Goal: Task Accomplishment & Management: Manage account settings

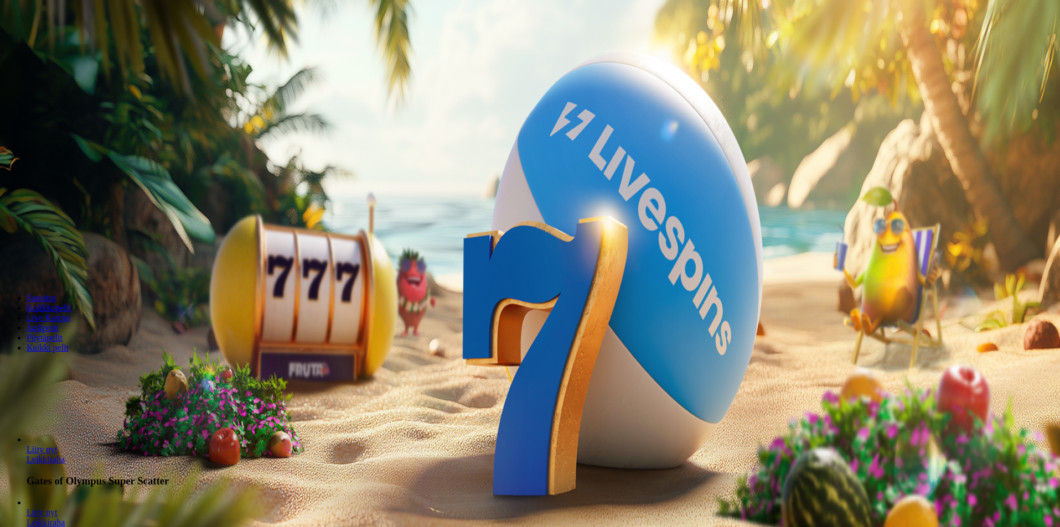
click at [63, 44] on span "Kirjaudu" at bounding box center [76, 40] width 27 height 8
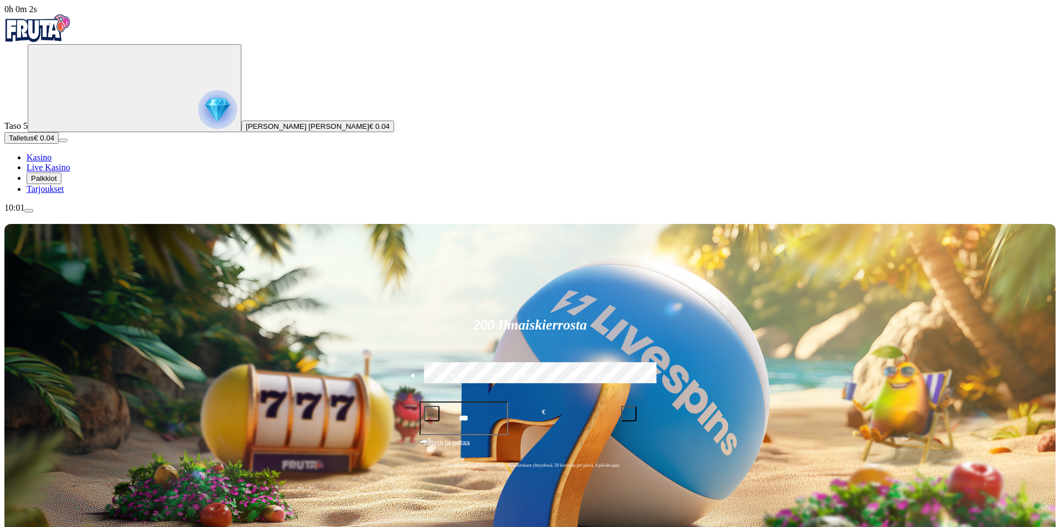
click at [46, 183] on span "Palkkiot" at bounding box center [44, 178] width 26 height 8
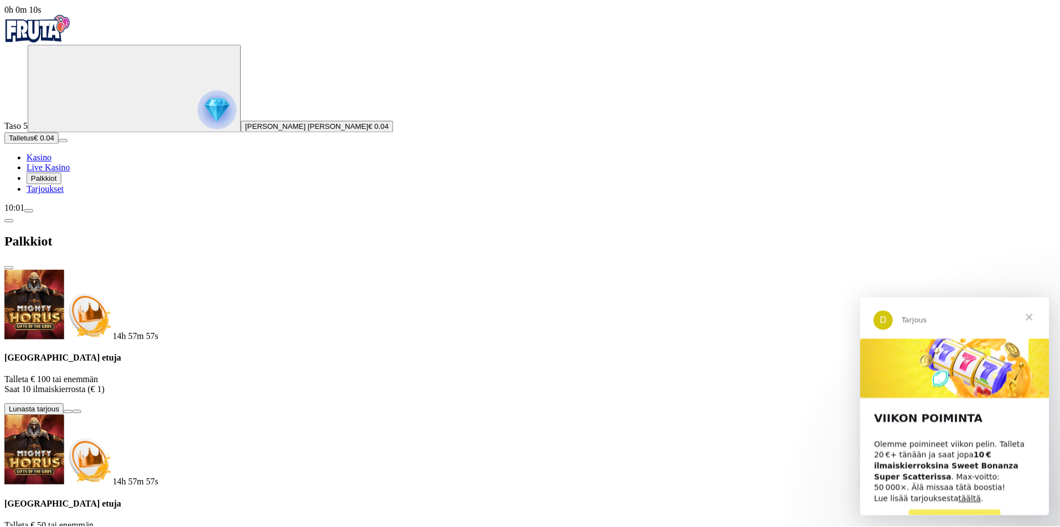
scroll to position [15, 0]
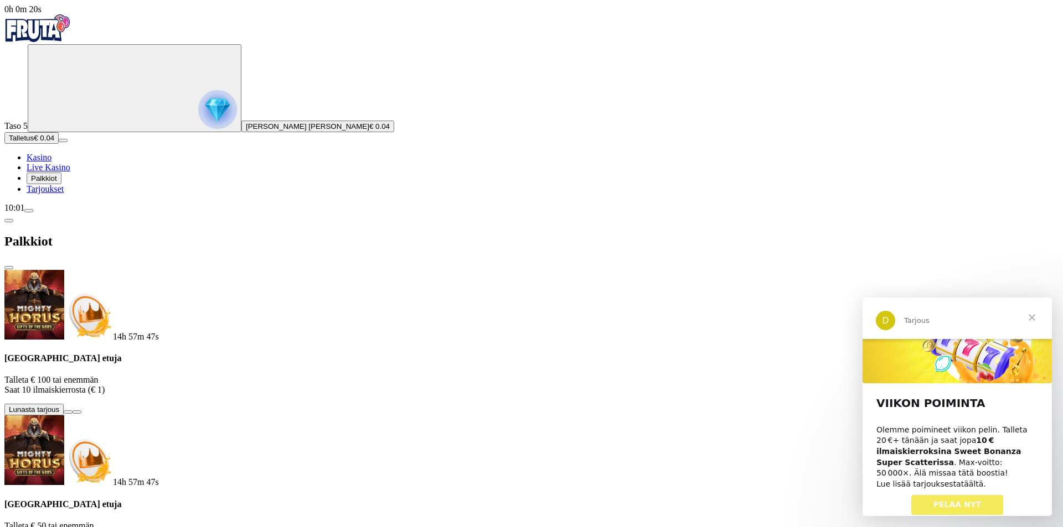
click at [962, 480] on link "täältä" at bounding box center [972, 484] width 23 height 9
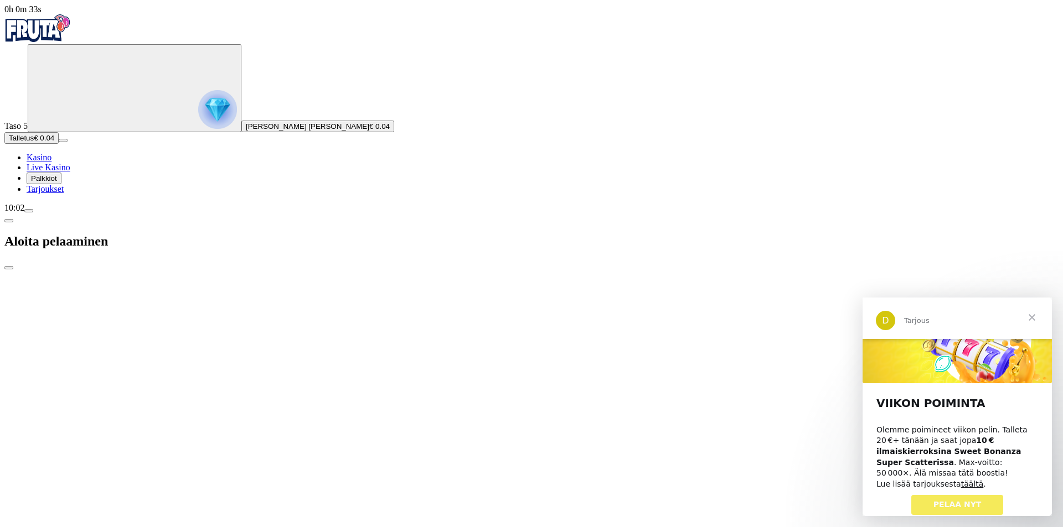
drag, startPoint x: 329, startPoint y: 117, endPoint x: 101, endPoint y: 107, distance: 227.7
click at [105, 107] on div "0h 0m 33s Taso 5 Eeli Sampo Ilmari Räty € 0.04 Talletus € 0.04 Kasino Live Kasi…" at bounding box center [531, 486] width 1054 height 964
drag, startPoint x: 372, startPoint y: 134, endPoint x: 495, endPoint y: 138, distance: 123.5
drag, startPoint x: 234, startPoint y: 123, endPoint x: 588, endPoint y: 163, distance: 356.5
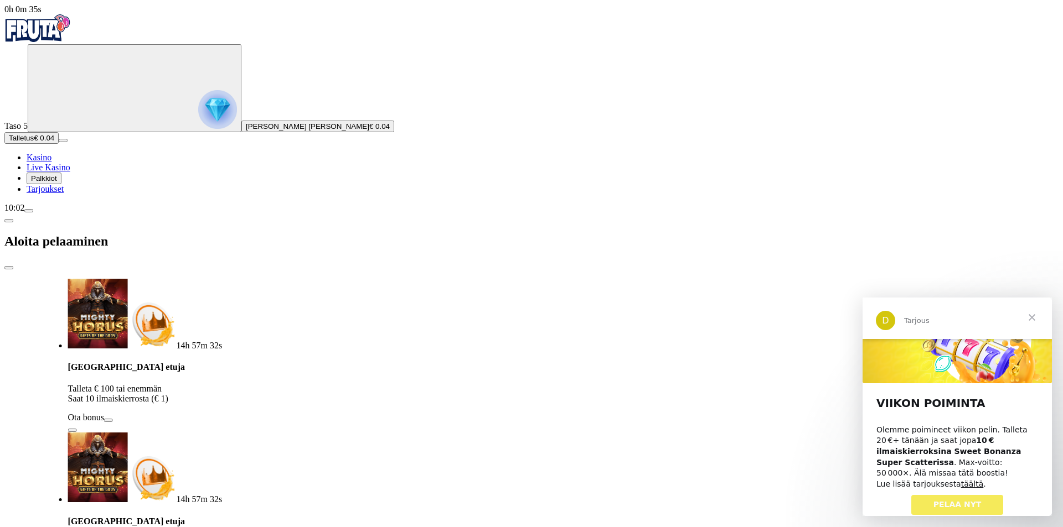
drag, startPoint x: 265, startPoint y: 113, endPoint x: 143, endPoint y: 100, distance: 122.4
click at [158, 279] on div "14h 57m 32s Talletuksella etuja Talleta € 100 tai enemmän Saat 10 ilmaiskierros…" at bounding box center [584, 356] width 1032 height 154
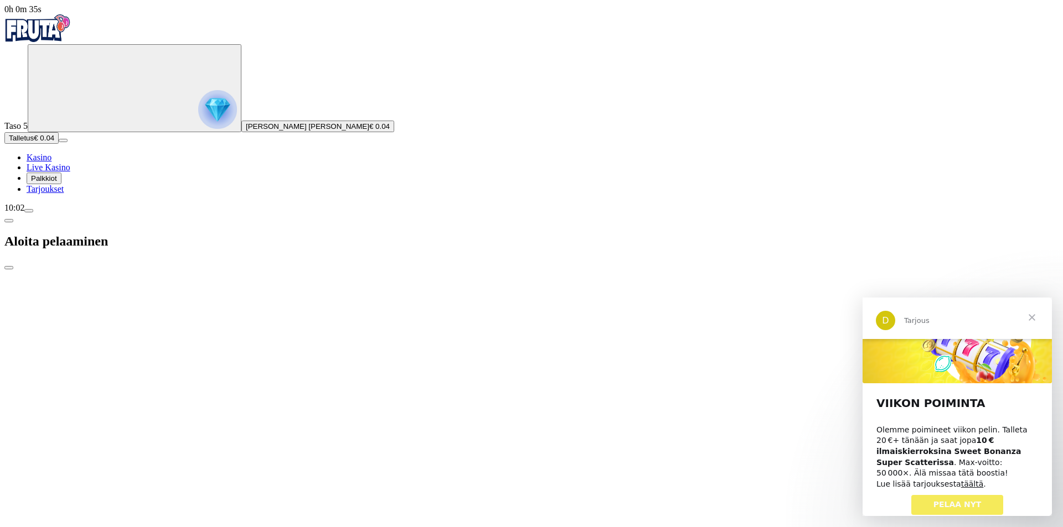
drag, startPoint x: 212, startPoint y: 272, endPoint x: 122, endPoint y: 275, distance: 90.3
type input "**"
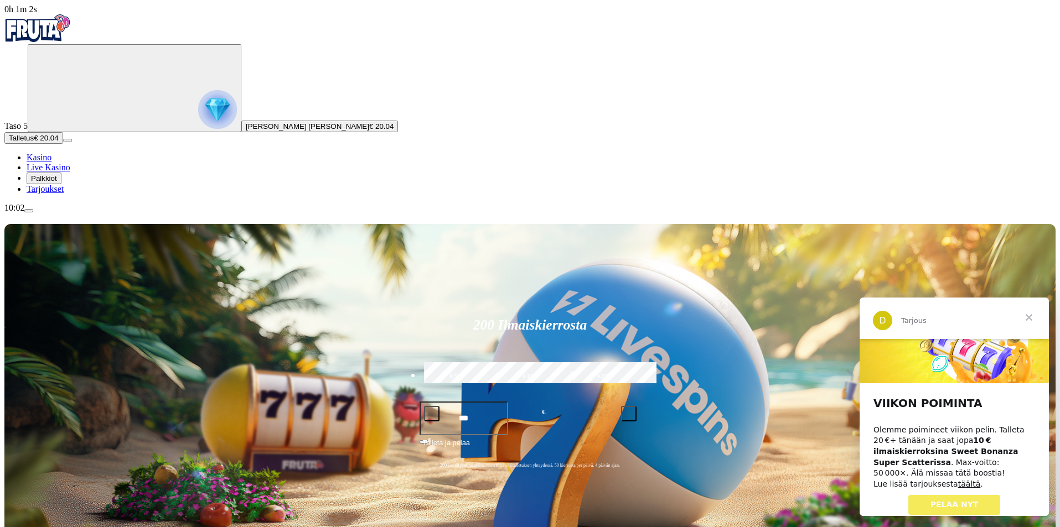
click at [57, 183] on span "Palkkiot" at bounding box center [44, 178] width 26 height 8
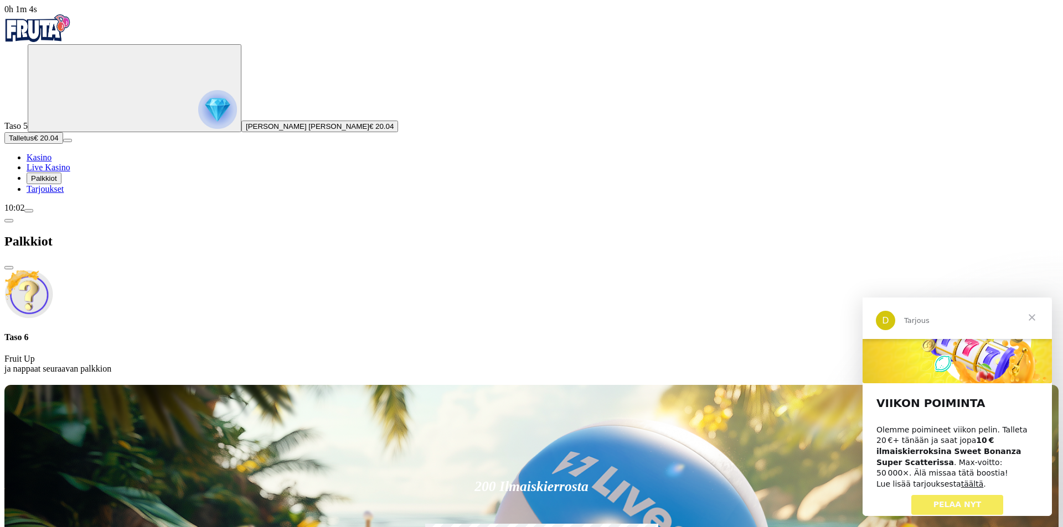
click at [208, 354] on p "Fruit Up ja nappaat seuraavan palkkion" at bounding box center [531, 364] width 1054 height 20
click at [212, 333] on h4 "Taso 6" at bounding box center [531, 338] width 1054 height 10
click at [9, 221] on span "chevron-left icon" at bounding box center [9, 221] width 0 height 0
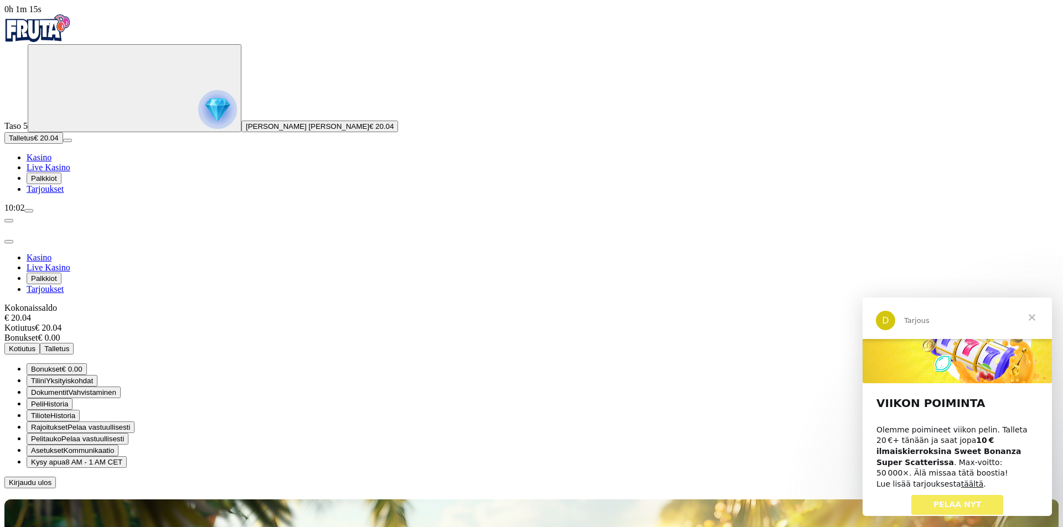
click at [57, 183] on span "Palkkiot" at bounding box center [44, 178] width 26 height 8
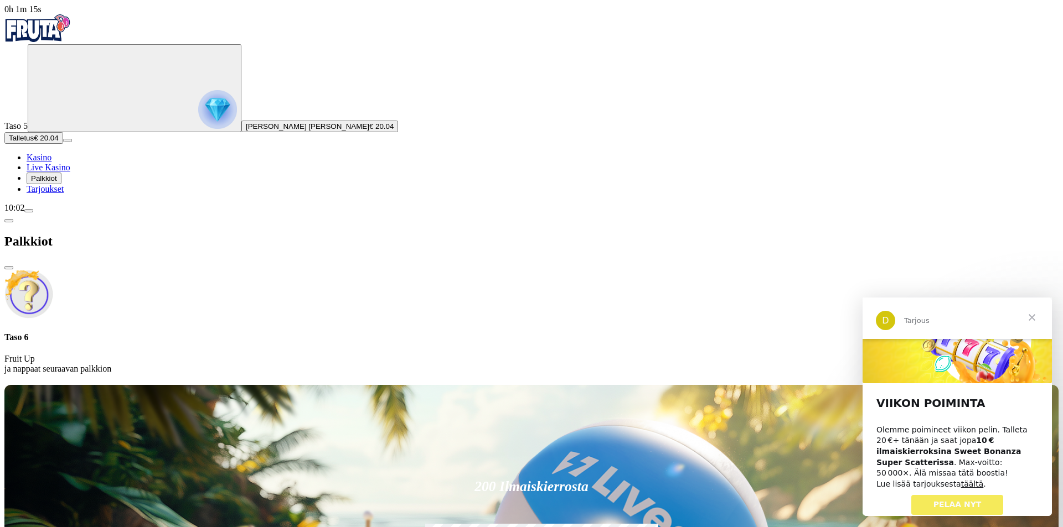
click at [64, 194] on span "Tarjoukset" at bounding box center [45, 188] width 37 height 9
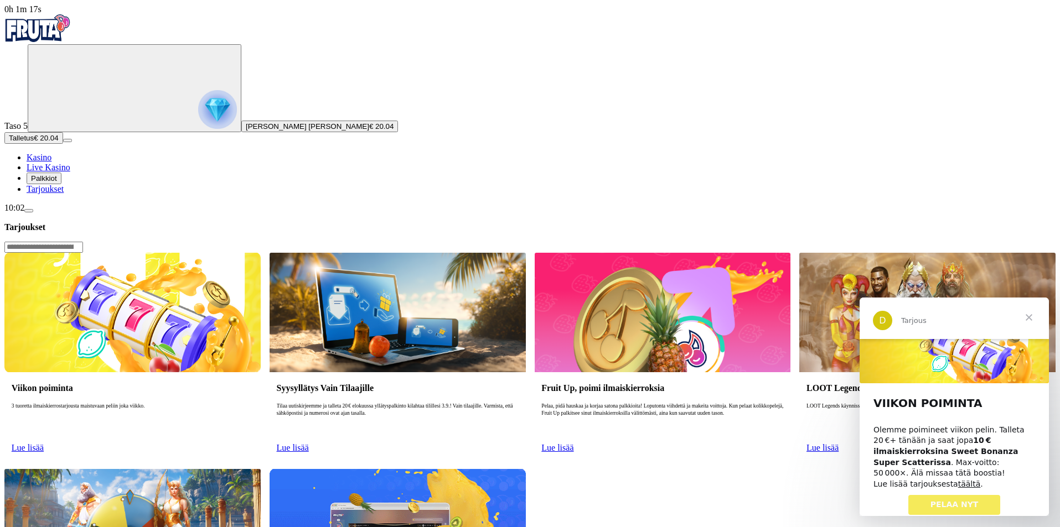
click at [62, 194] on span "Tarjoukset" at bounding box center [45, 188] width 37 height 9
click at [236, 383] on h3 "Viikon poiminta" at bounding box center [133, 388] width 242 height 11
click at [44, 443] on span "Lue lisää" at bounding box center [28, 447] width 32 height 9
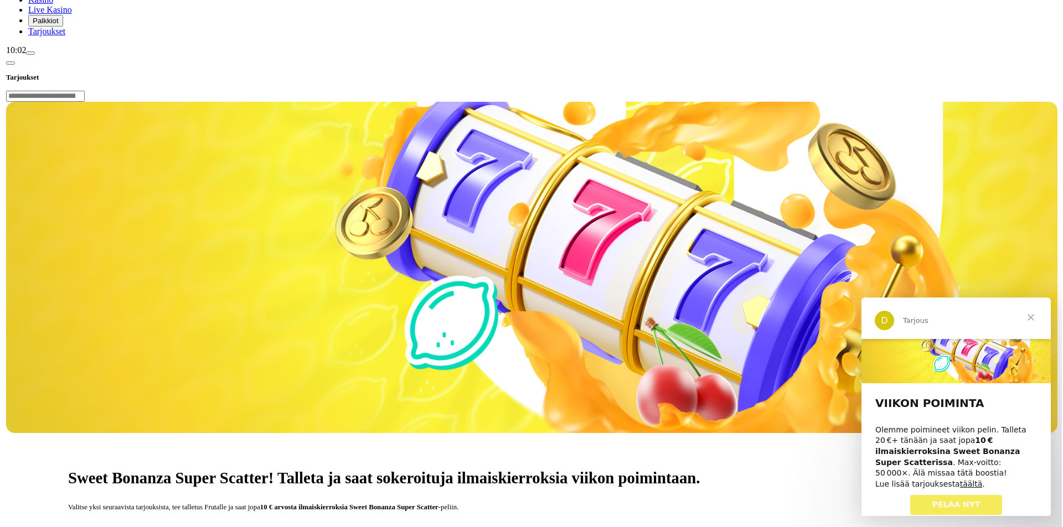
scroll to position [55, 0]
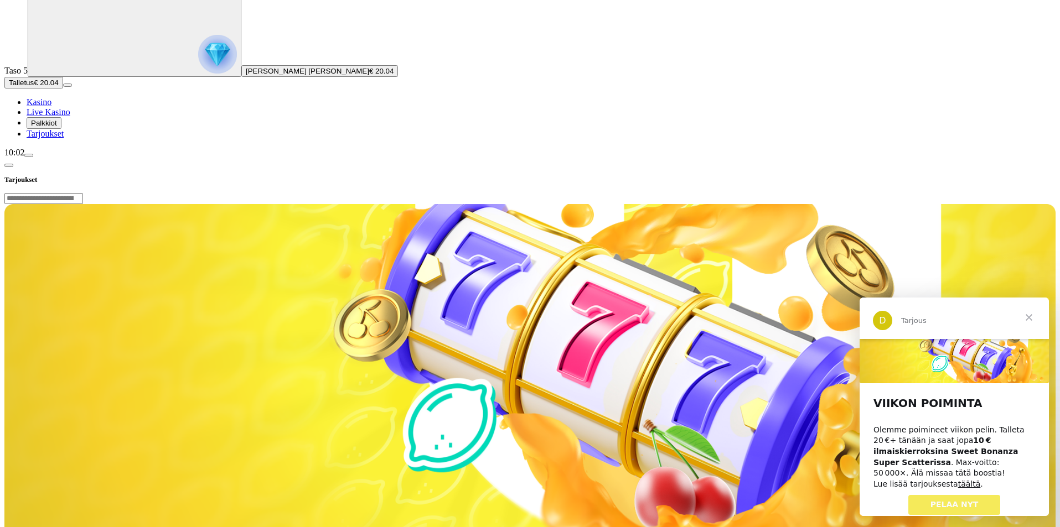
click at [54, 127] on span "Palkkiot" at bounding box center [44, 123] width 26 height 8
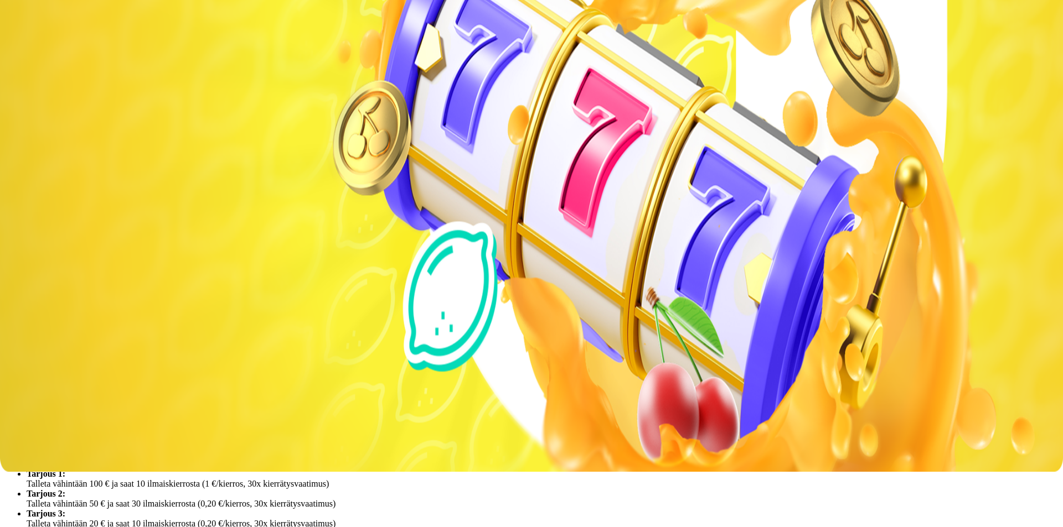
click at [57, 127] on span "Palkkiot" at bounding box center [44, 123] width 26 height 8
click at [252, 277] on h4 "Taso 6" at bounding box center [531, 282] width 1054 height 10
drag, startPoint x: 188, startPoint y: 88, endPoint x: 170, endPoint y: 58, distance: 34.7
click at [53, 215] on img at bounding box center [28, 239] width 49 height 49
click at [154, 158] on div "Palkkiot" at bounding box center [531, 186] width 1054 height 57
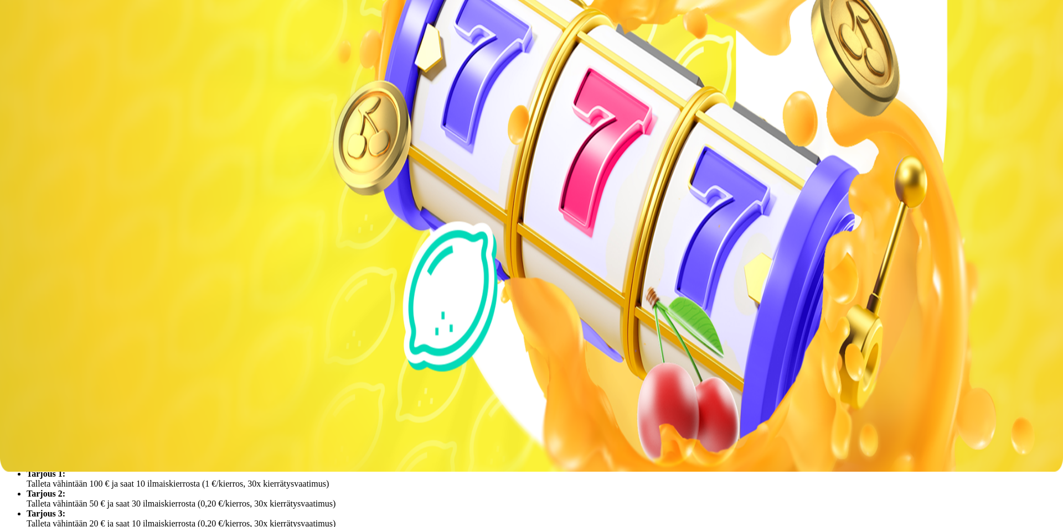
click at [9, 165] on span "chevron-left icon" at bounding box center [9, 165] width 0 height 0
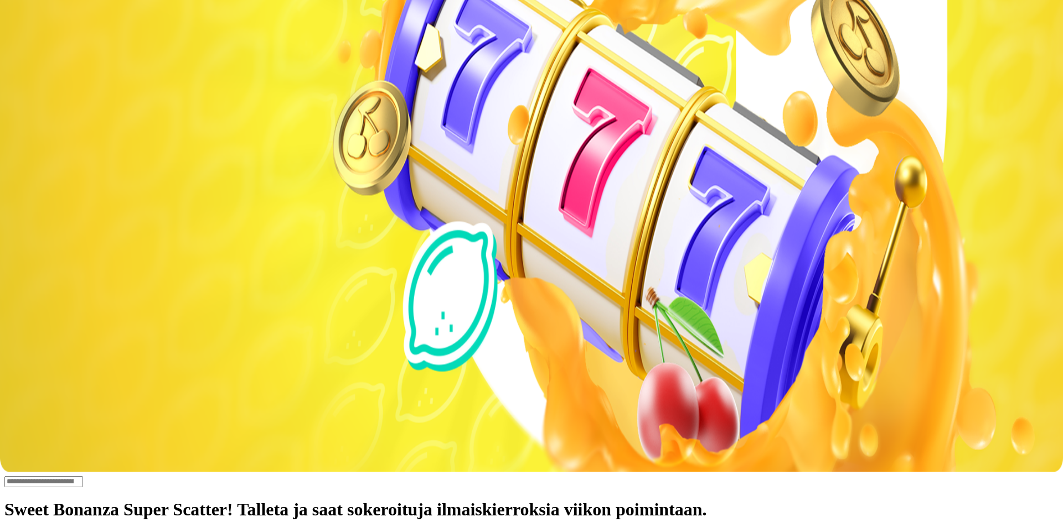
click at [9, 187] on span "close icon" at bounding box center [9, 187] width 0 height 0
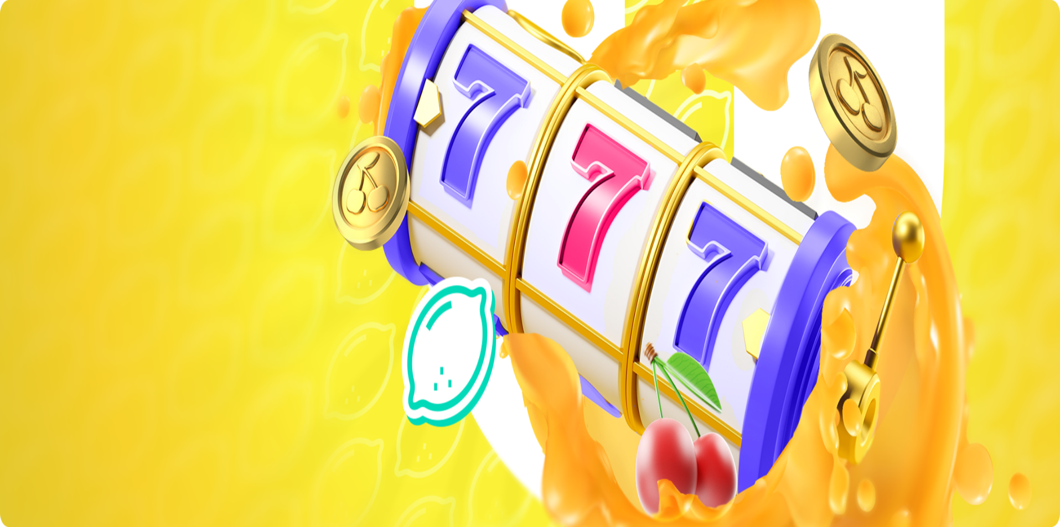
click at [83, 256] on input "Search" at bounding box center [43, 261] width 79 height 11
type input "********"
click at [27, 527] on link "Sweet Bonanza Super Scatter" at bounding box center [27, 532] width 0 height 0
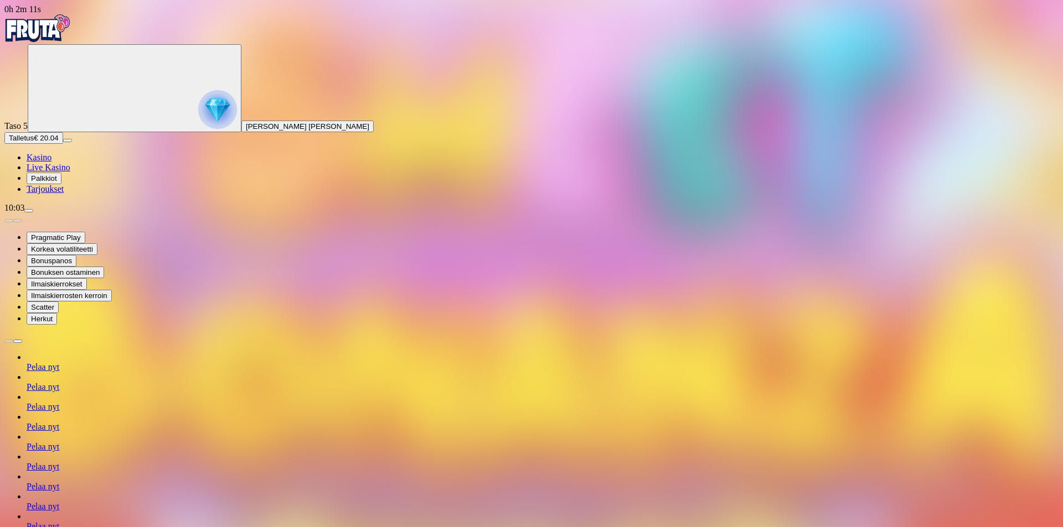
type input "***"
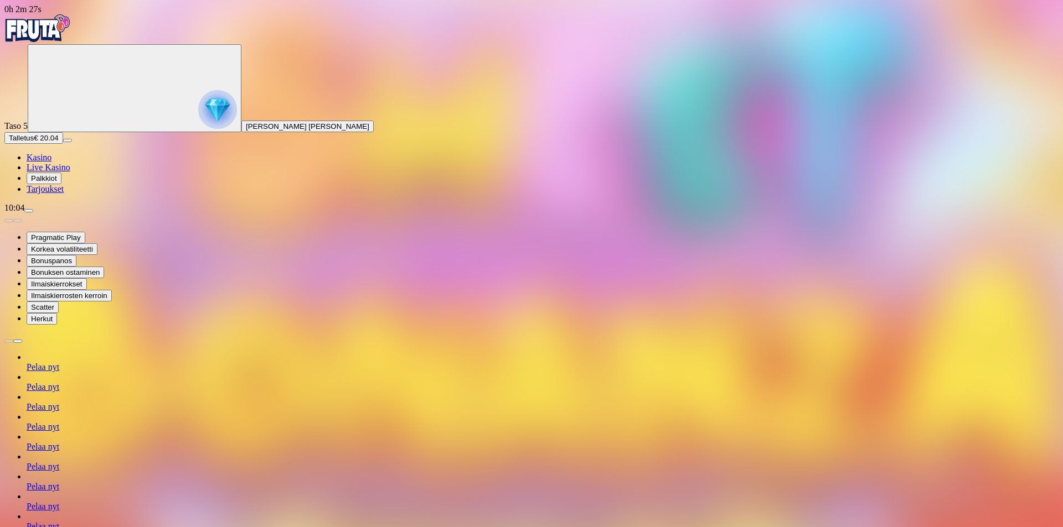
click at [51, 162] on span "Kasino" at bounding box center [39, 157] width 25 height 9
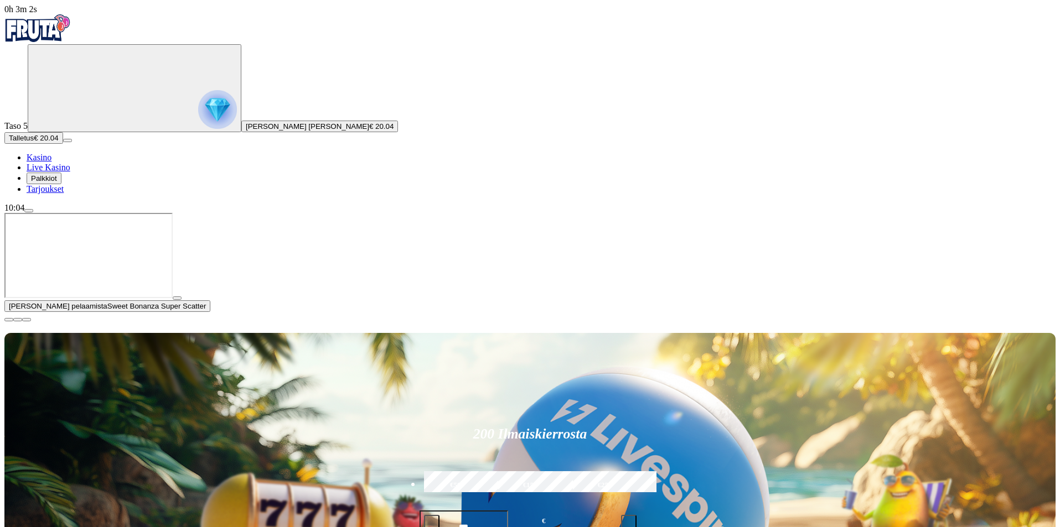
click at [53, 183] on span "Palkkiot" at bounding box center [44, 178] width 26 height 8
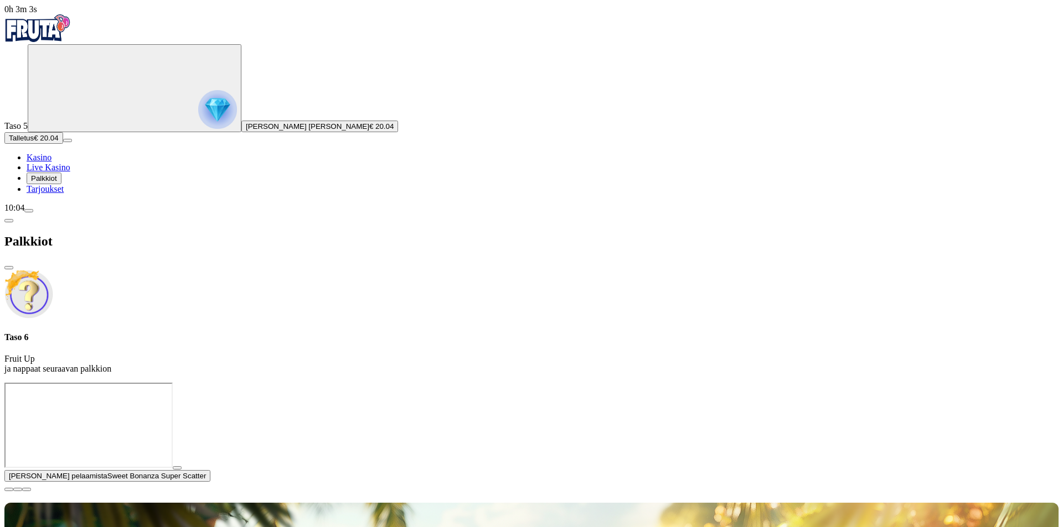
click at [53, 183] on span "Palkkiot" at bounding box center [44, 178] width 26 height 8
drag, startPoint x: 1016, startPoint y: 392, endPoint x: 1054, endPoint y: 408, distance: 41.7
click at [1034, 383] on div at bounding box center [531, 383] width 1054 height 0
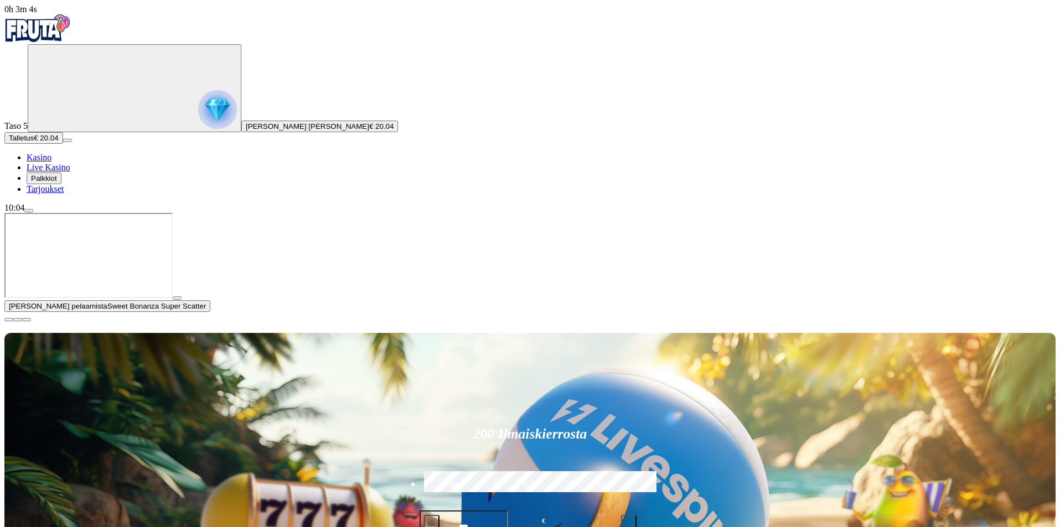
click at [9, 320] on span "close icon" at bounding box center [9, 320] width 0 height 0
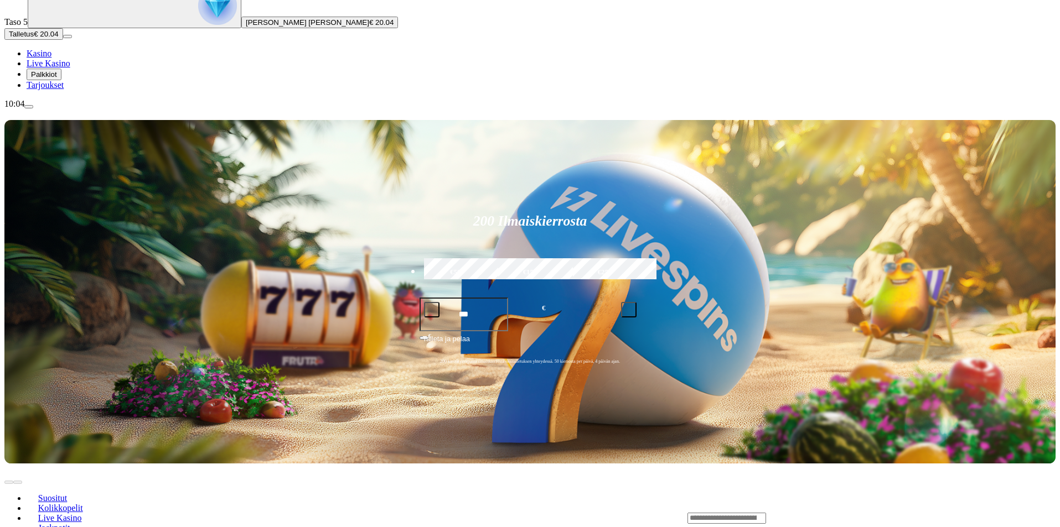
scroll to position [111, 0]
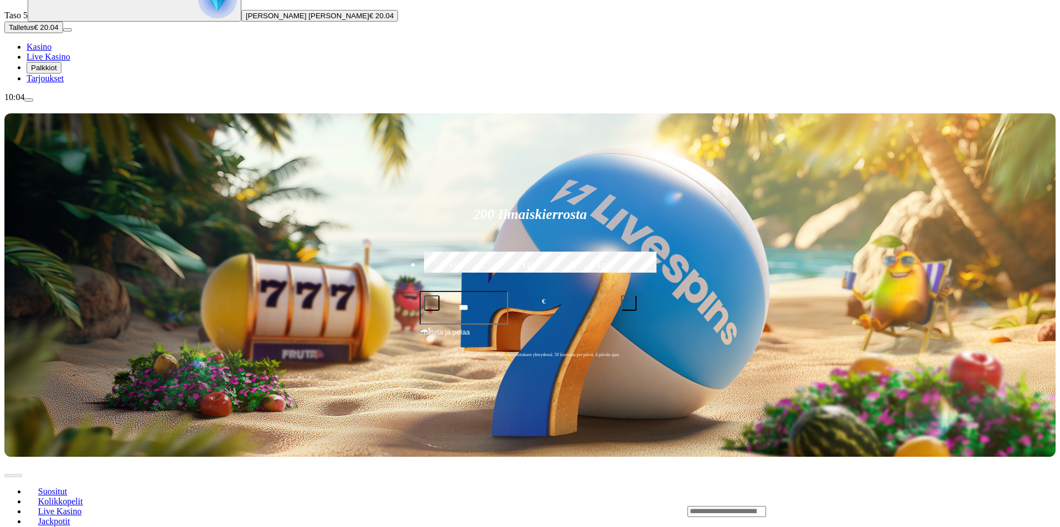
click at [645, 487] on ul "Suositut Kolikkopelit Live Kasino Jackpotit Pöytäpelit Kaikki pelit" at bounding box center [334, 517] width 661 height 60
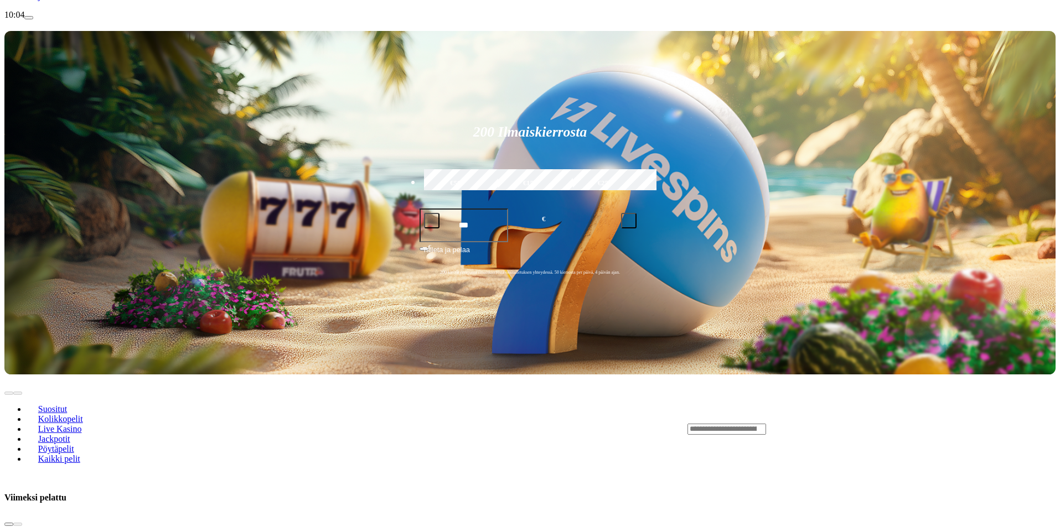
scroll to position [221, 0]
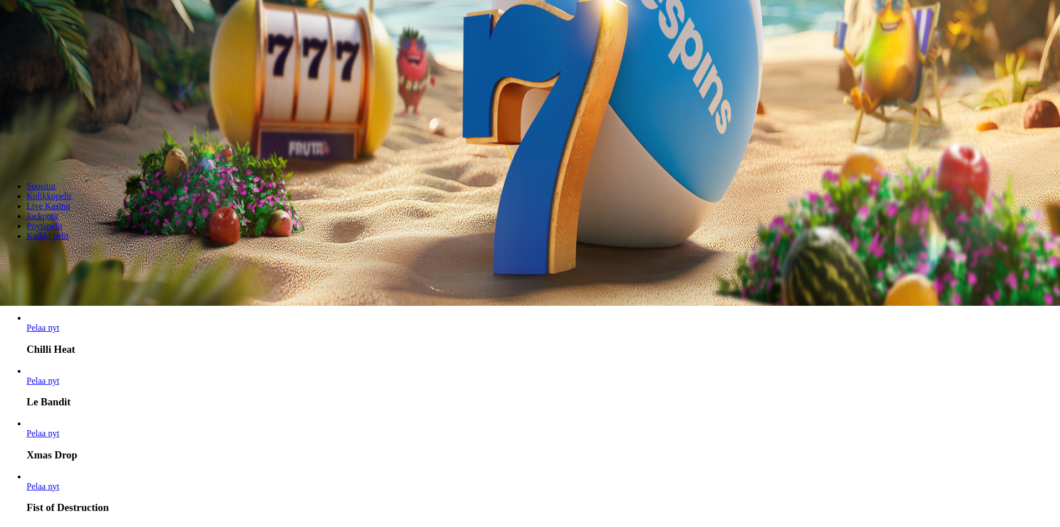
click at [59, 323] on span "Pelaa nyt" at bounding box center [43, 327] width 33 height 9
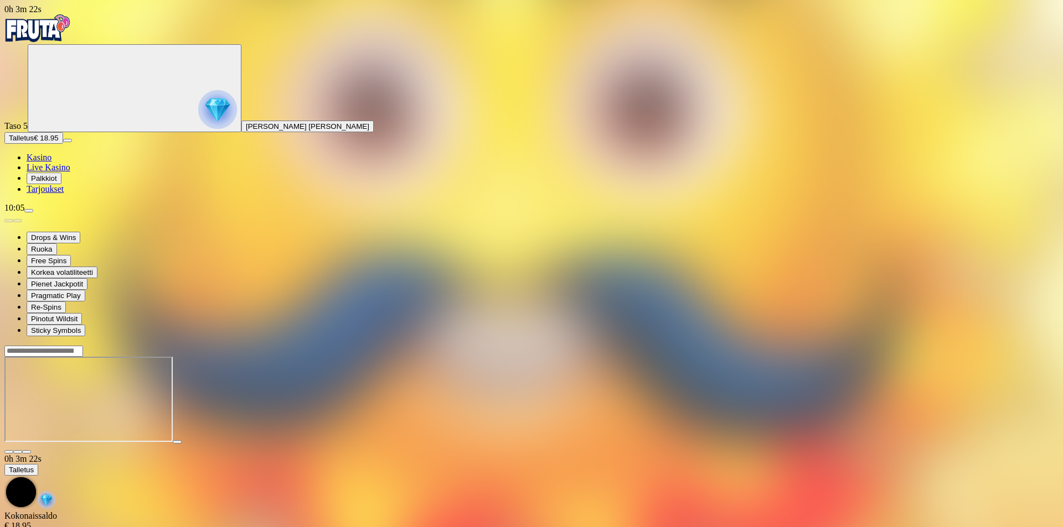
click at [61, 194] on nav "Kasino Live Kasino Palkkiot Tarjoukset" at bounding box center [531, 174] width 1054 height 42
click at [51, 162] on span "Kasino" at bounding box center [39, 157] width 25 height 9
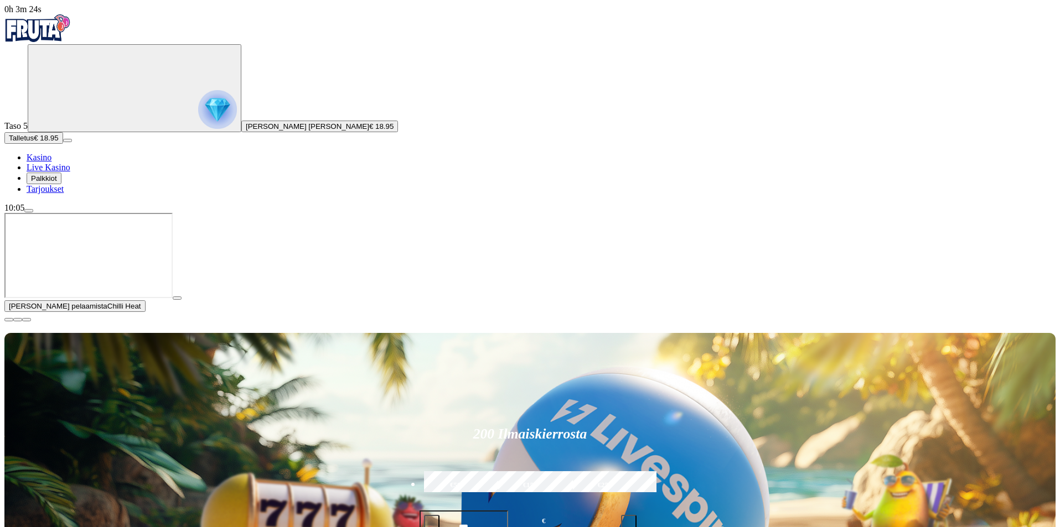
click at [64, 194] on span "Tarjoukset" at bounding box center [45, 188] width 37 height 9
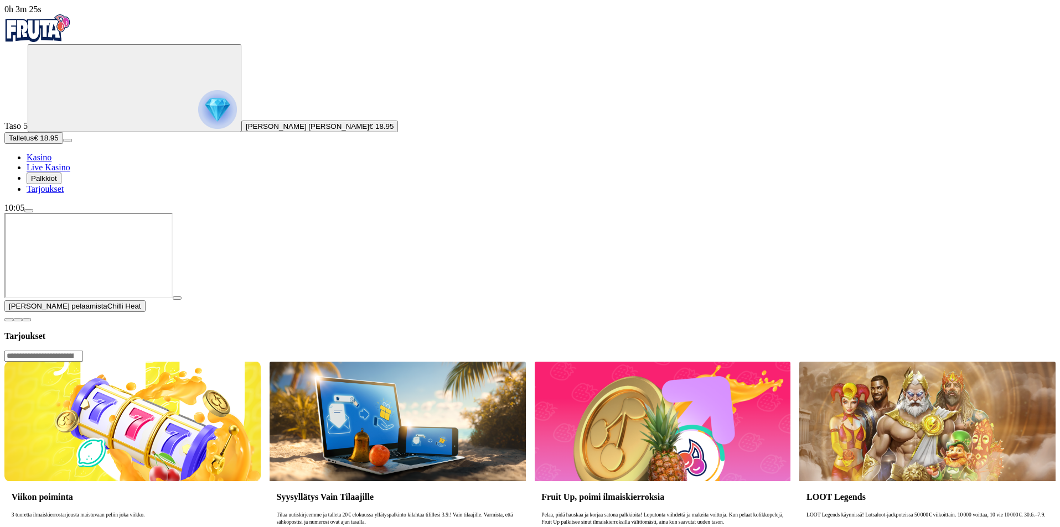
click at [9, 320] on span "close icon" at bounding box center [9, 320] width 0 height 0
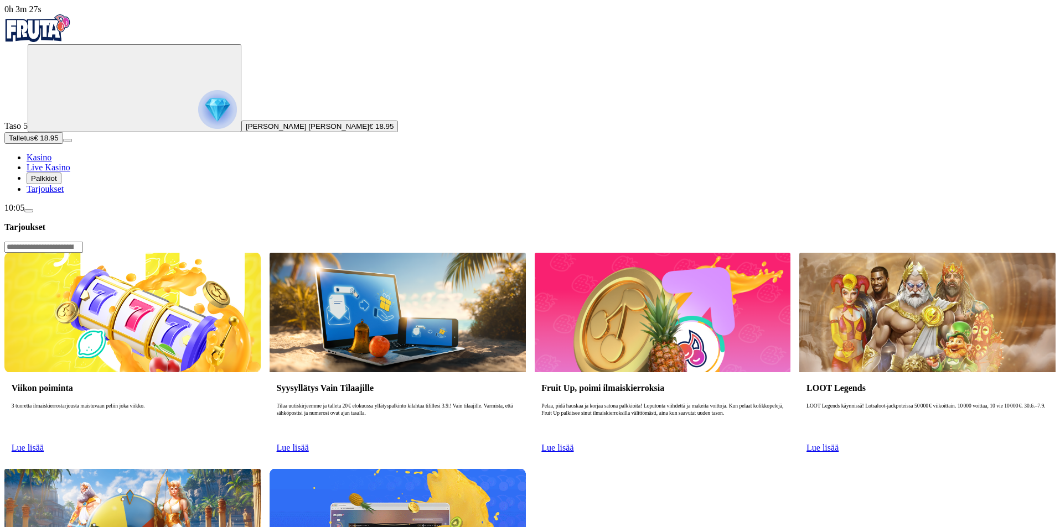
click at [623, 403] on p "Pelaa, pidä hauskaa ja korjaa satona palkkioita! Loputonta viihdettä ja makeita…" at bounding box center [662, 420] width 242 height 35
click at [573, 443] on link "Lue lisää" at bounding box center [557, 447] width 32 height 9
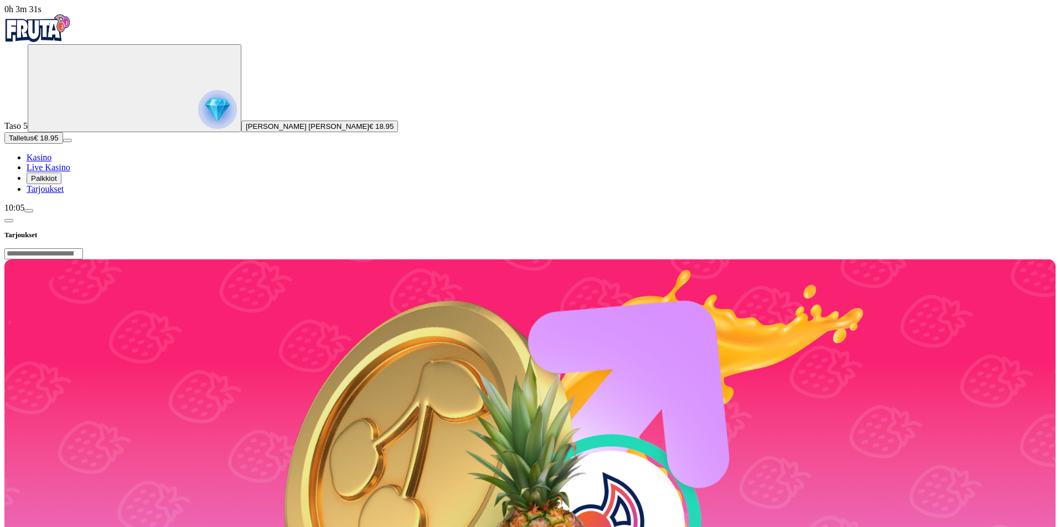
click at [55, 183] on span "Palkkiot" at bounding box center [44, 178] width 26 height 8
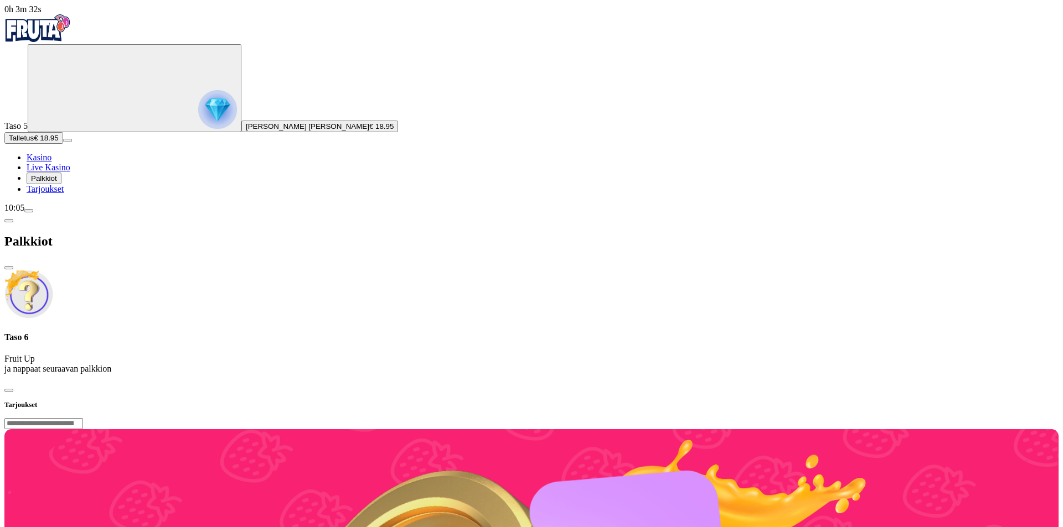
click at [61, 172] on span "Live Kasino" at bounding box center [49, 167] width 44 height 9
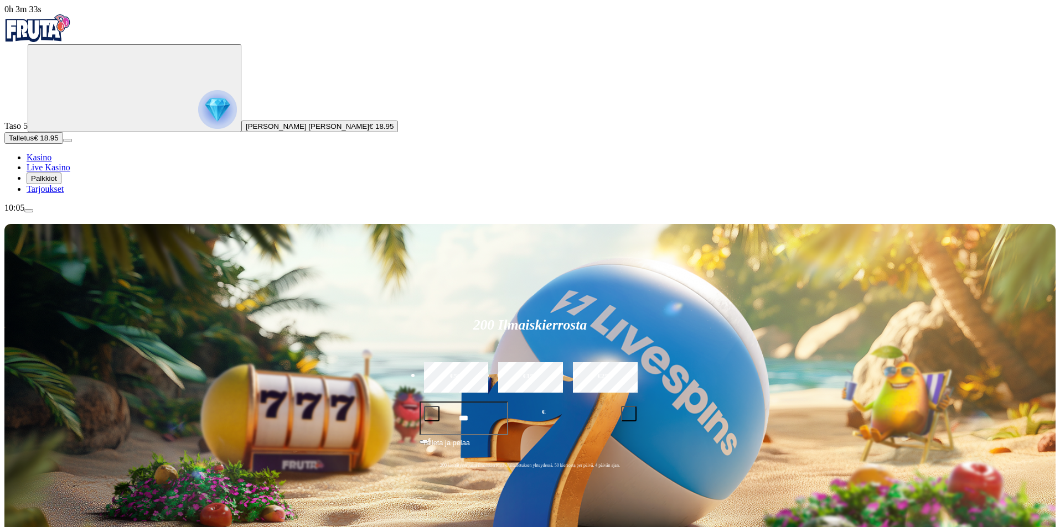
click at [51, 162] on span "Kasino" at bounding box center [39, 157] width 25 height 9
click at [29, 211] on span "menu icon" at bounding box center [29, 211] width 0 height 0
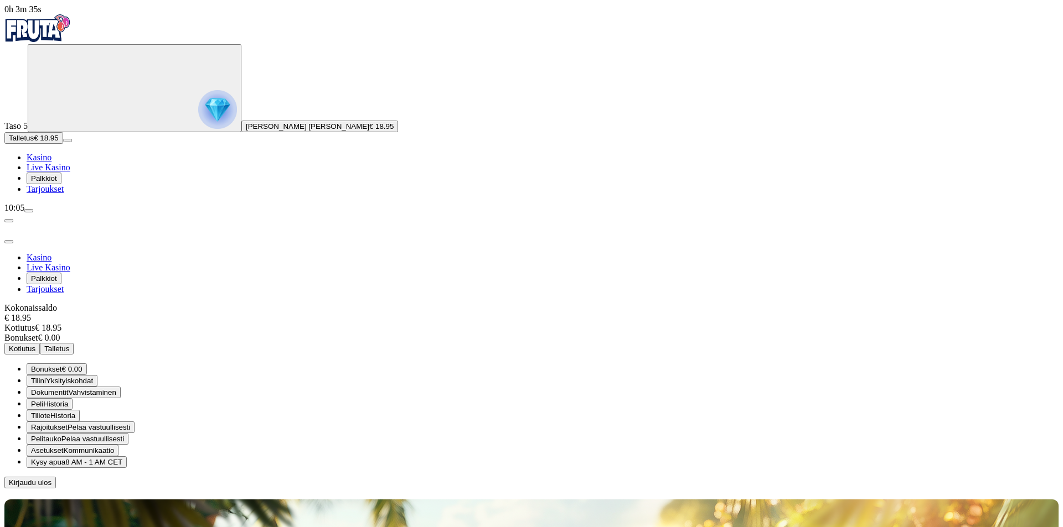
click at [87, 364] on button "Bonukset € 0.00" at bounding box center [57, 370] width 60 height 12
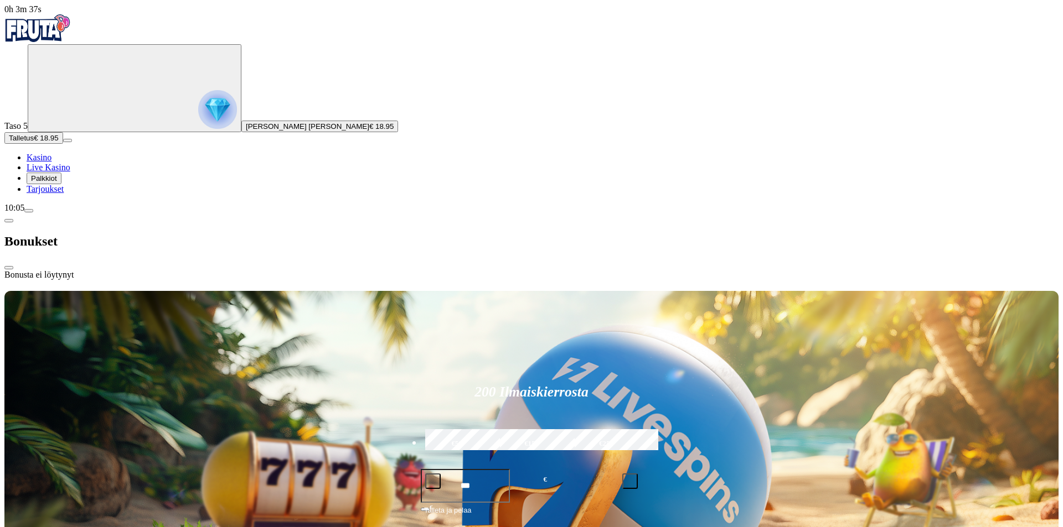
click at [182, 270] on div "Bonusta ei löytynyt" at bounding box center [531, 275] width 1054 height 10
click at [9, 221] on span "chevron-left icon" at bounding box center [9, 221] width 0 height 0
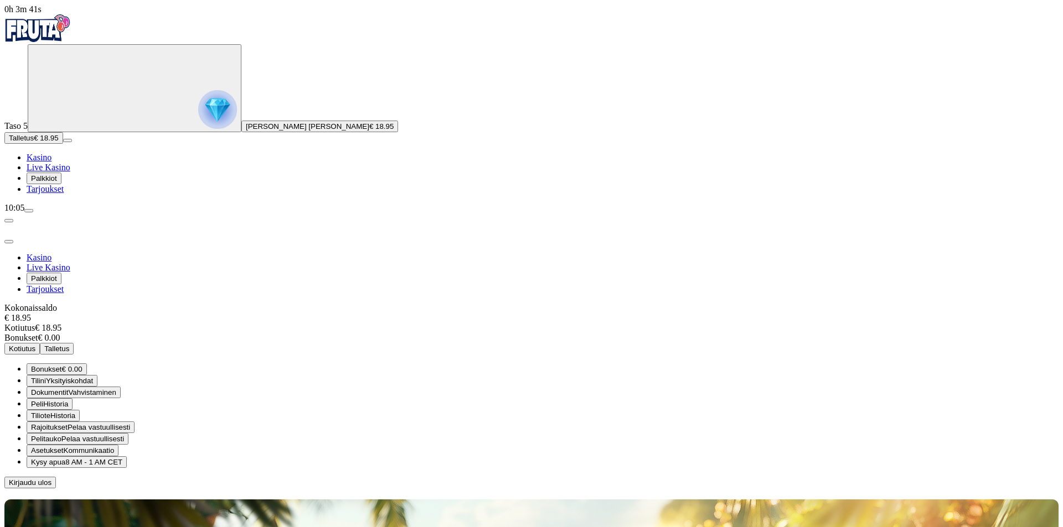
click at [46, 377] on span "Tilini" at bounding box center [38, 381] width 15 height 8
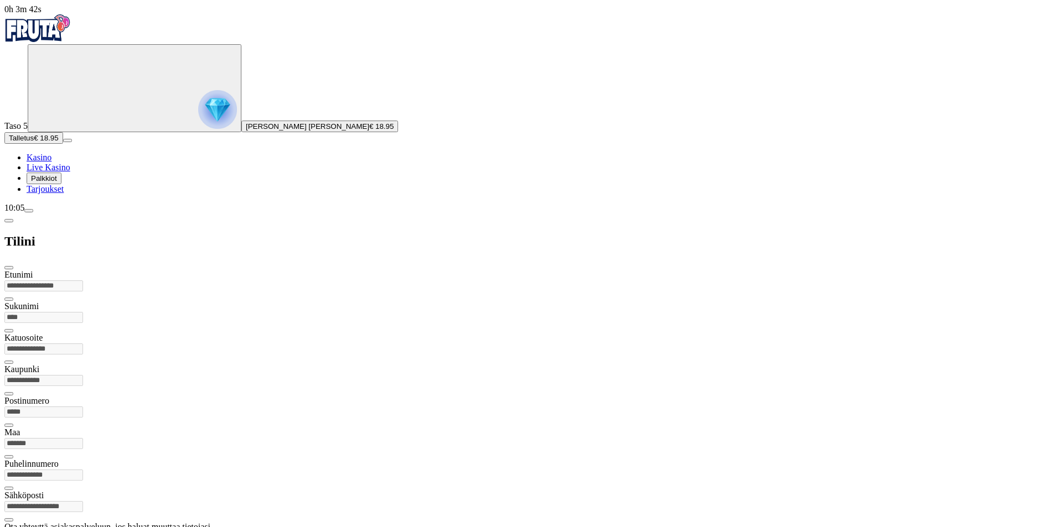
click at [9, 221] on span "chevron-left icon" at bounding box center [9, 221] width 0 height 0
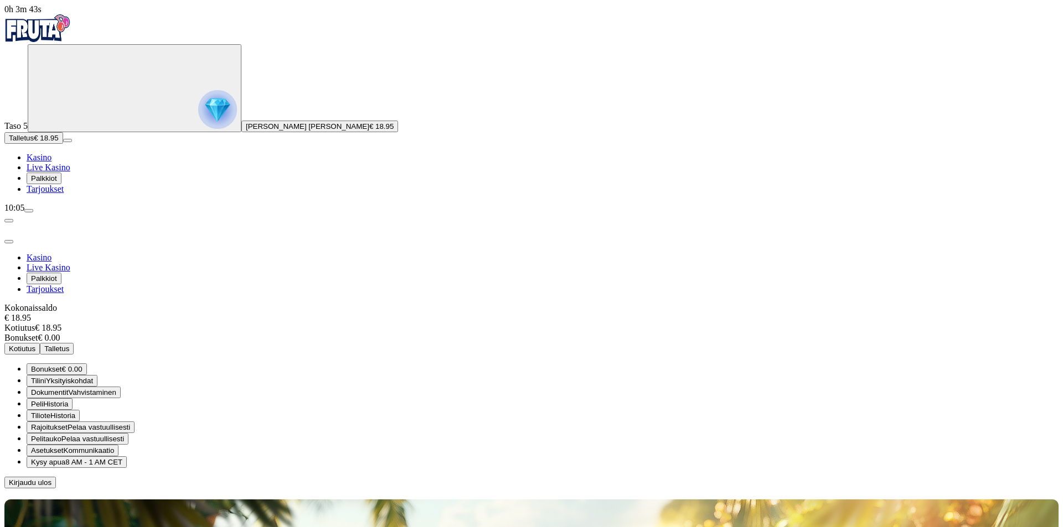
click at [9, 242] on span "close icon" at bounding box center [9, 242] width 0 height 0
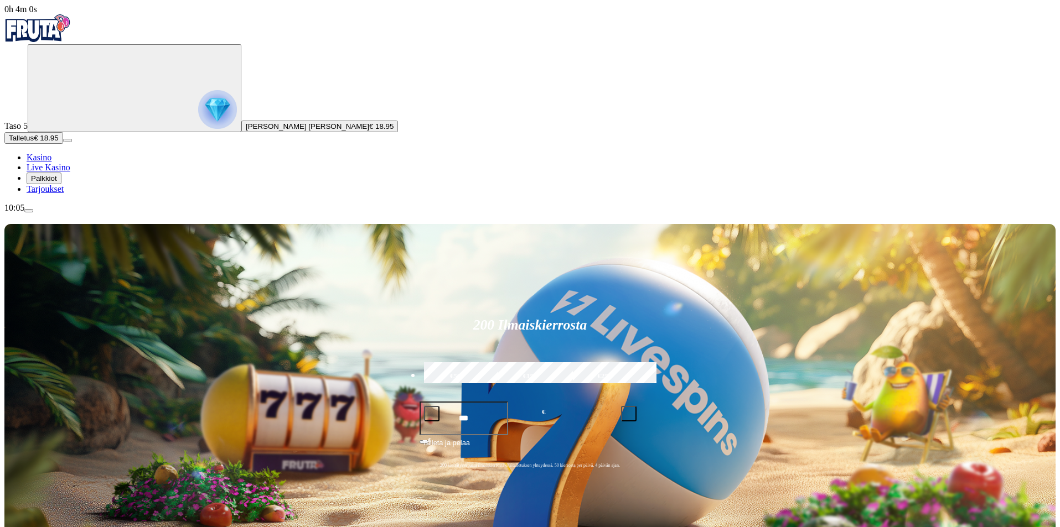
click at [827, 289] on div "200 Ilmaiskierrosta €50 €150 €250 *** € € Talleta ja pelaa 200 kierrätysvapaata…" at bounding box center [529, 396] width 1051 height 344
type input "*****"
drag, startPoint x: 767, startPoint y: 319, endPoint x: 708, endPoint y: 320, distance: 58.7
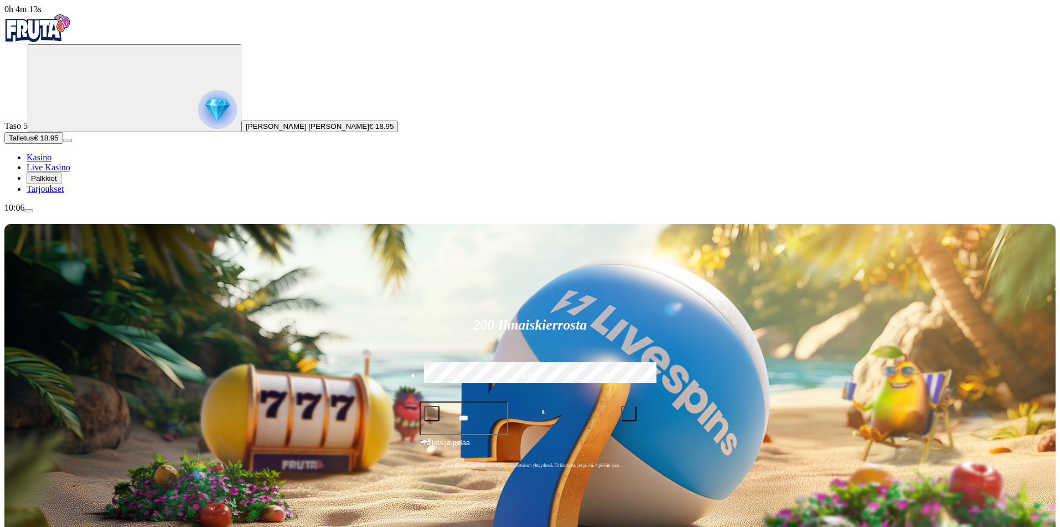
type input "*******"
drag, startPoint x: 797, startPoint y: 316, endPoint x: 701, endPoint y: 308, distance: 96.1
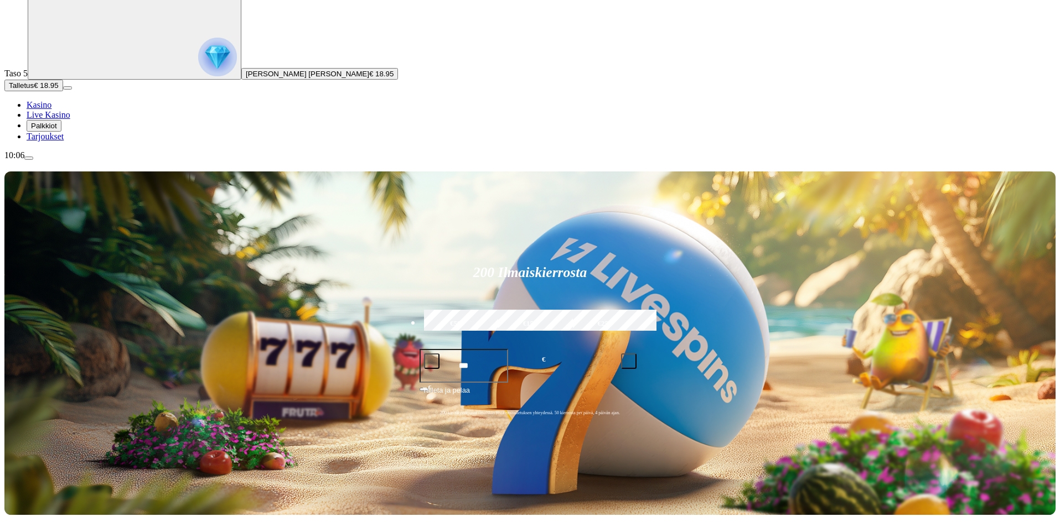
scroll to position [55, 0]
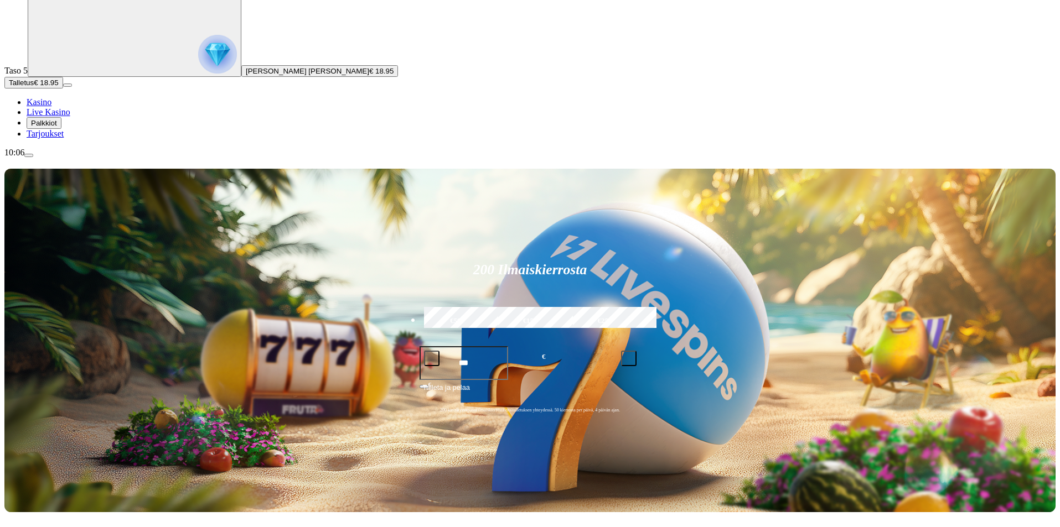
drag, startPoint x: 793, startPoint y: 263, endPoint x: 746, endPoint y: 263, distance: 47.0
click at [746, 524] on input "*****" at bounding box center [726, 529] width 79 height 11
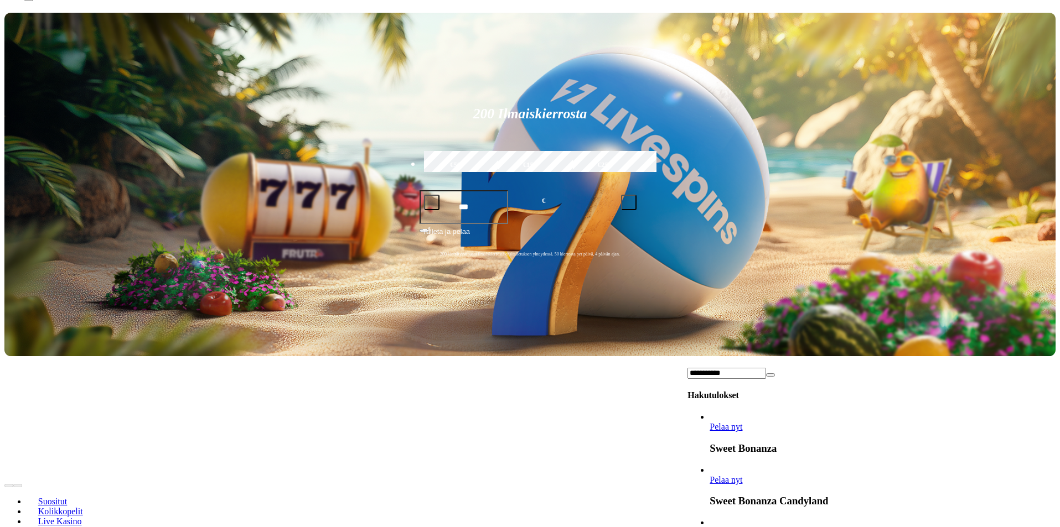
scroll to position [221, 0]
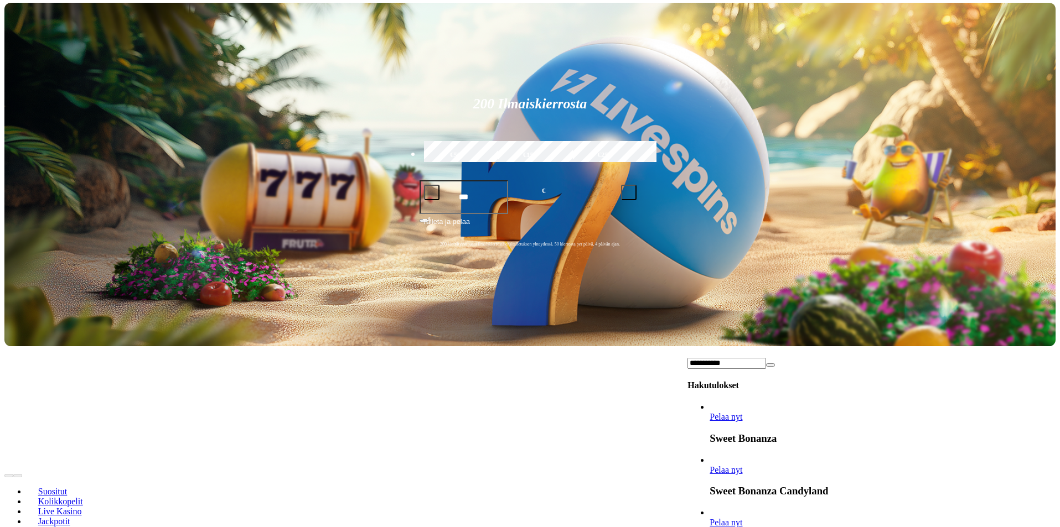
type input "**********"
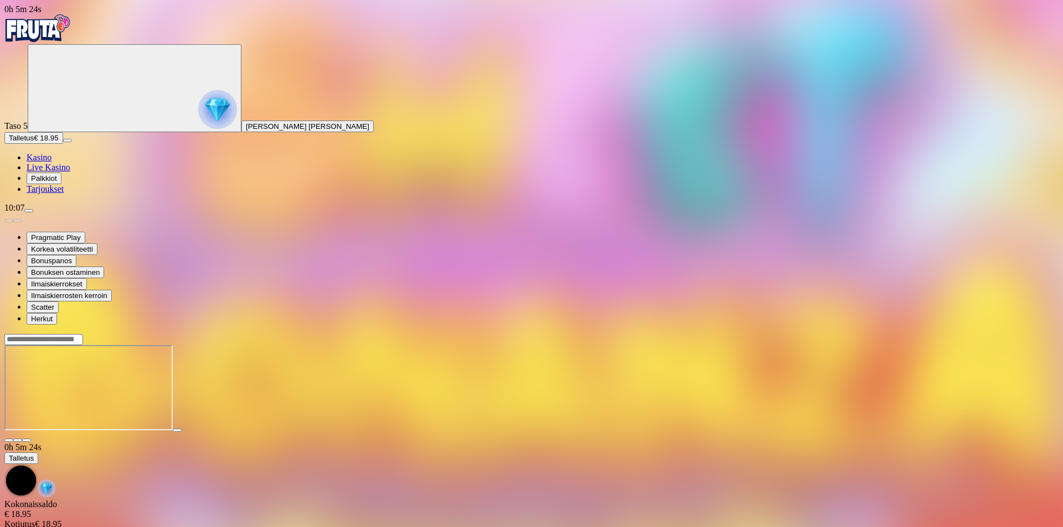
click at [796, 433] on div at bounding box center [531, 388] width 1054 height 87
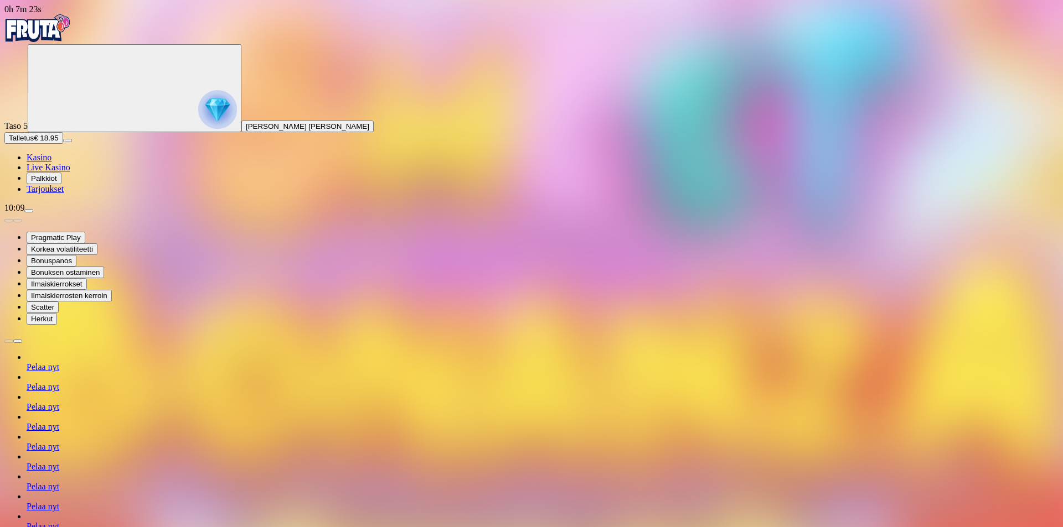
type input "********"
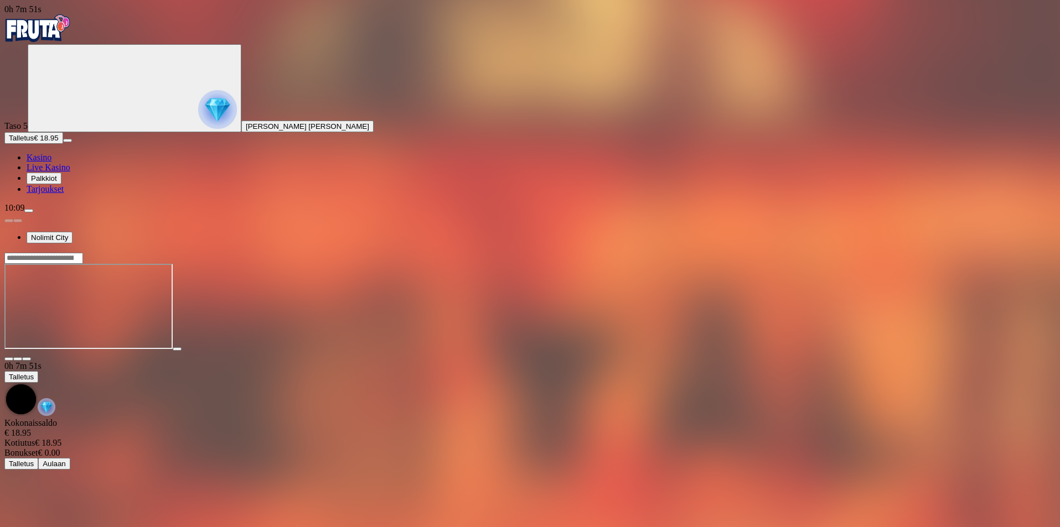
click at [27, 359] on span "fullscreen icon" at bounding box center [27, 359] width 0 height 0
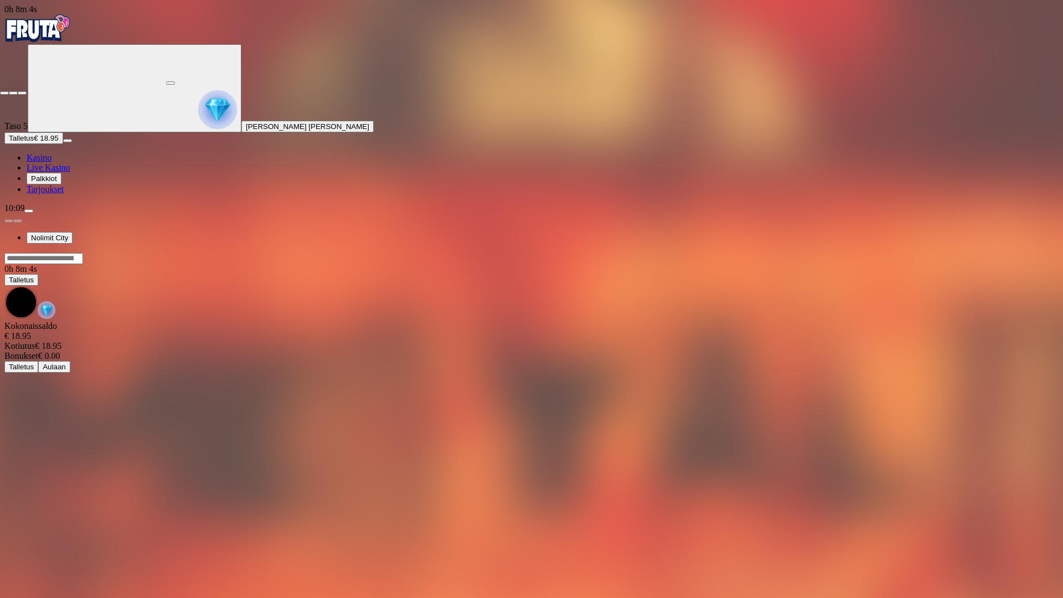
click at [22, 93] on span "fullscreen-exit icon" at bounding box center [22, 93] width 0 height 0
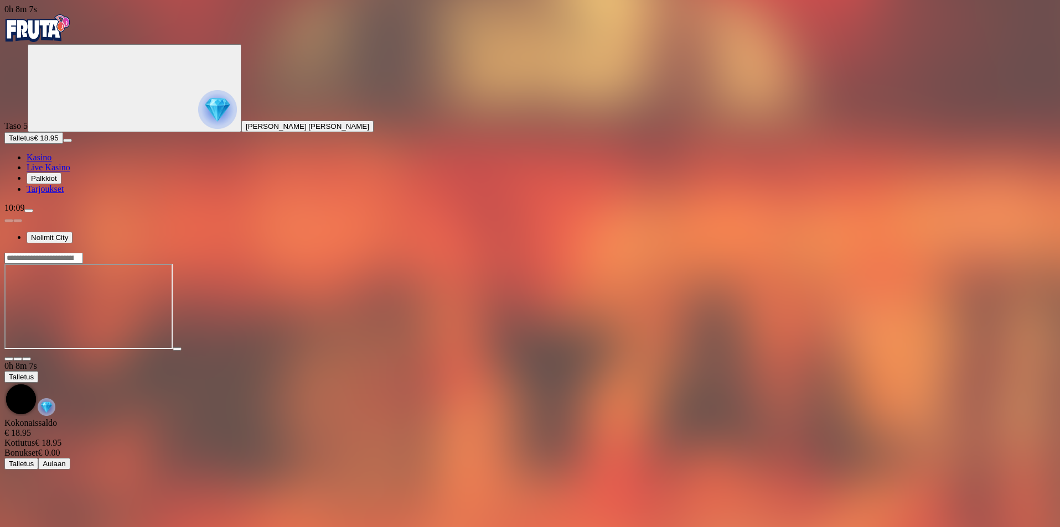
click at [83, 253] on input "Search" at bounding box center [43, 258] width 79 height 11
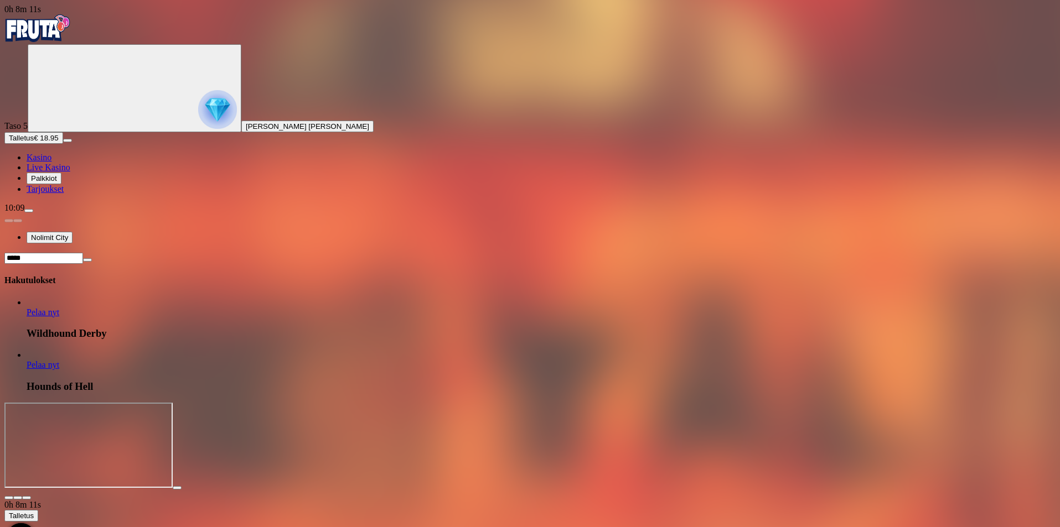
type input "*****"
click at [59, 360] on link "Pelaa nyt" at bounding box center [43, 364] width 33 height 9
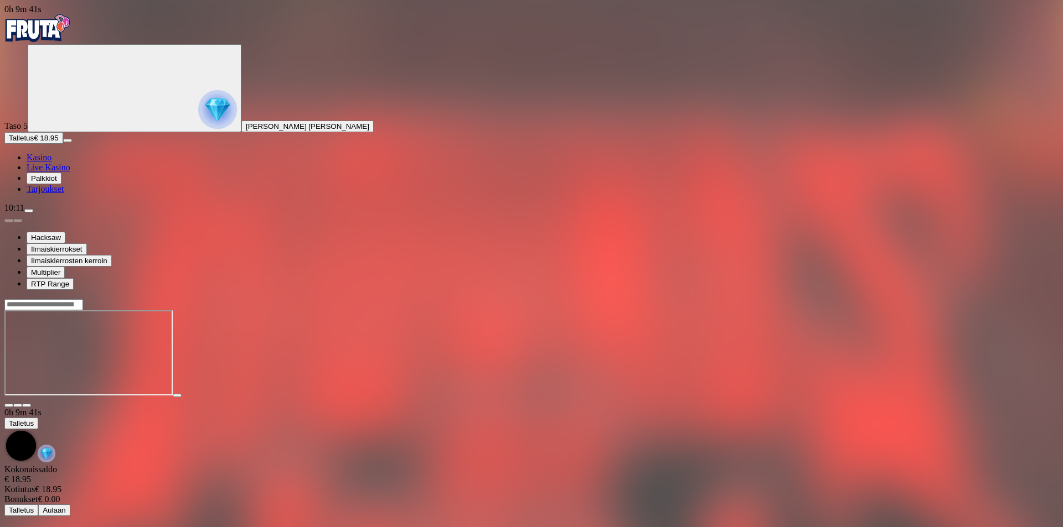
click at [63, 144] on button "Talletus € 18.95" at bounding box center [33, 138] width 59 height 12
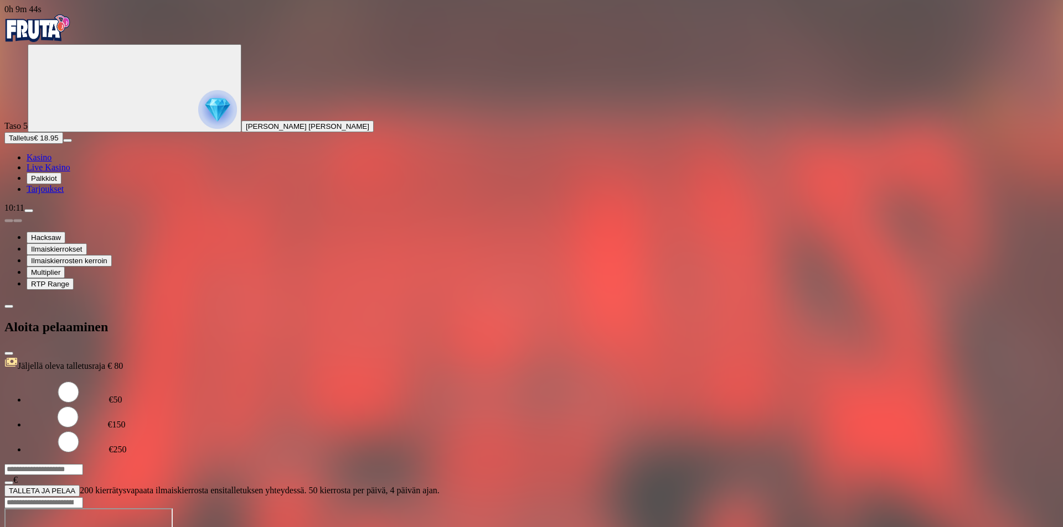
drag, startPoint x: 157, startPoint y: 126, endPoint x: 121, endPoint y: 128, distance: 36.0
click at [122, 356] on div "Jäljellä oleva talletusraja € 80 €50 €150 €250 *** € TALLETA JA PELAA 200 kierr…" at bounding box center [531, 426] width 1054 height 141
type input "**"
click at [75, 487] on span "TALLETA JA PELAA" at bounding box center [42, 491] width 66 height 8
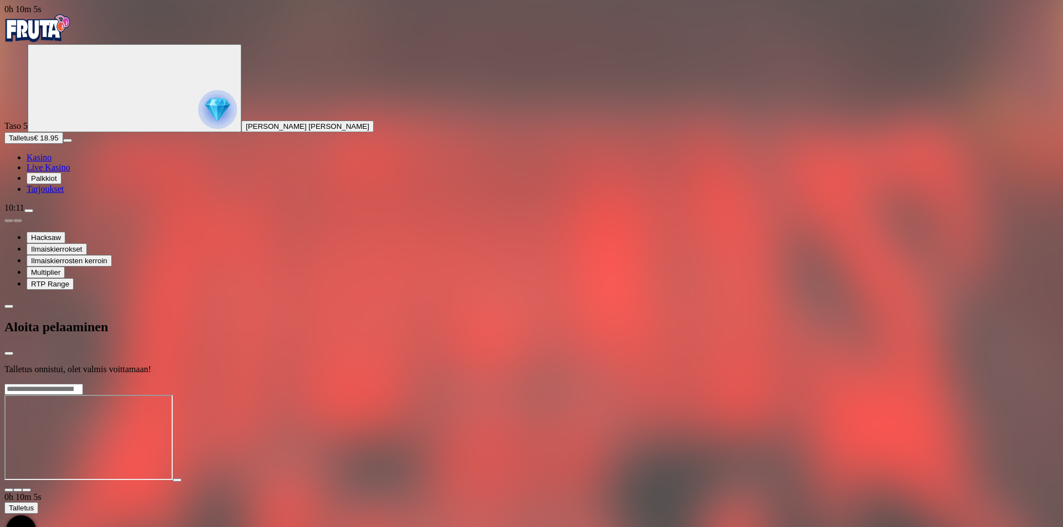
click at [638, 384] on div at bounding box center [531, 384] width 1054 height 0
click at [769, 384] on div at bounding box center [531, 384] width 1054 height 0
click at [775, 384] on div at bounding box center [531, 384] width 1054 height 0
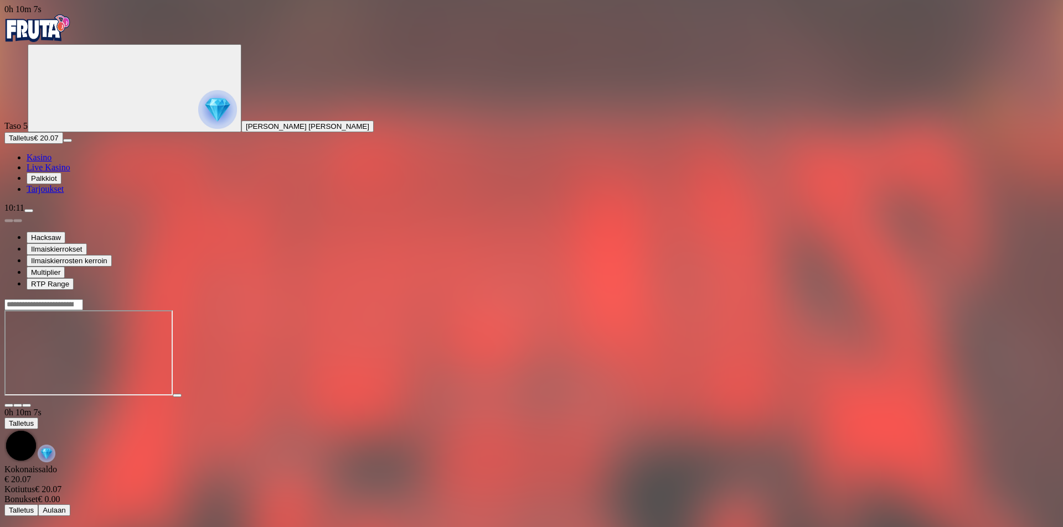
click at [83, 299] on input "Search" at bounding box center [43, 304] width 79 height 11
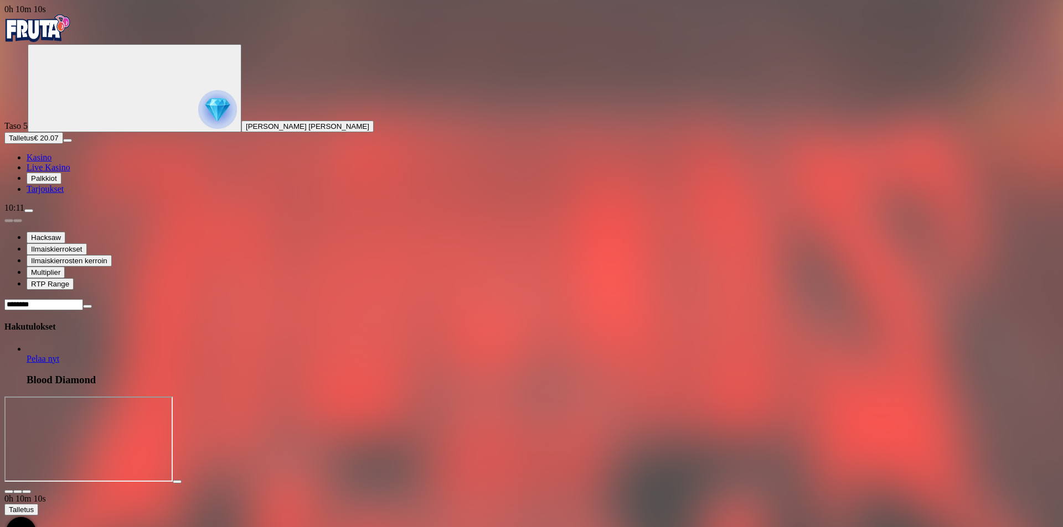
type input "********"
click at [59, 354] on span "Pelaa nyt" at bounding box center [43, 358] width 33 height 9
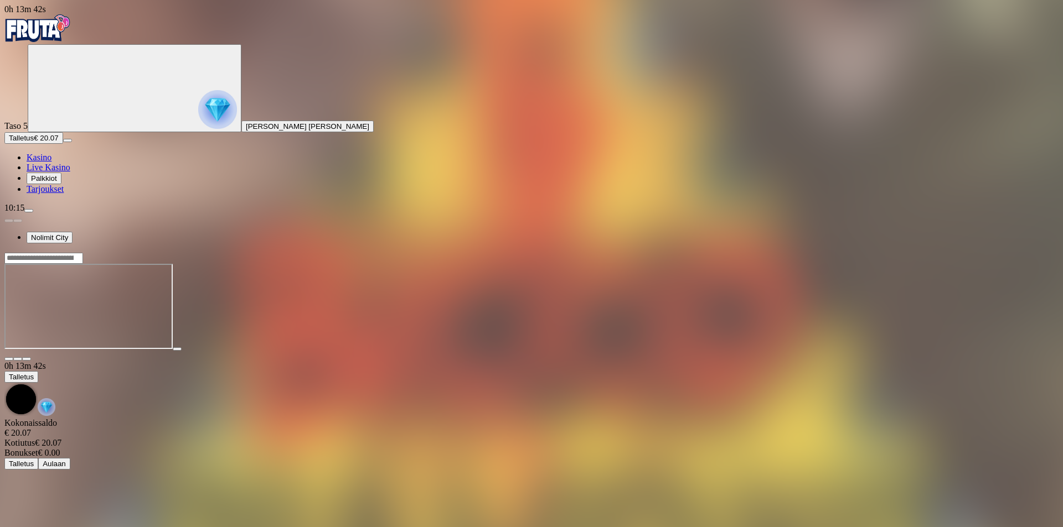
click at [34, 142] on span "Talletus" at bounding box center [21, 138] width 25 height 8
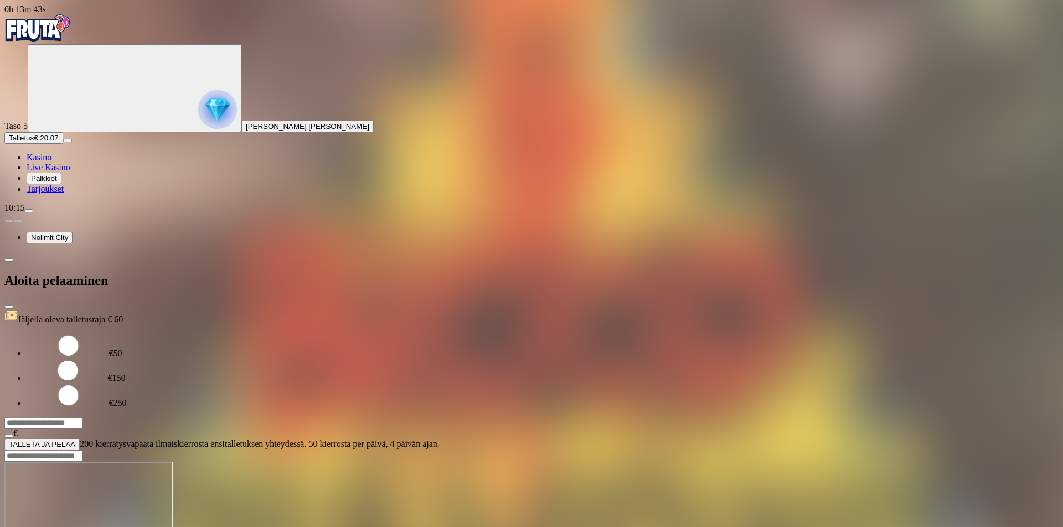
click at [83, 418] on input "***" at bounding box center [43, 423] width 79 height 11
click at [211, 309] on div "Jäljellä oleva talletusraja € 60" at bounding box center [531, 316] width 1054 height 15
click at [69, 97] on circle "Primary" at bounding box center [115, 87] width 113 height 113
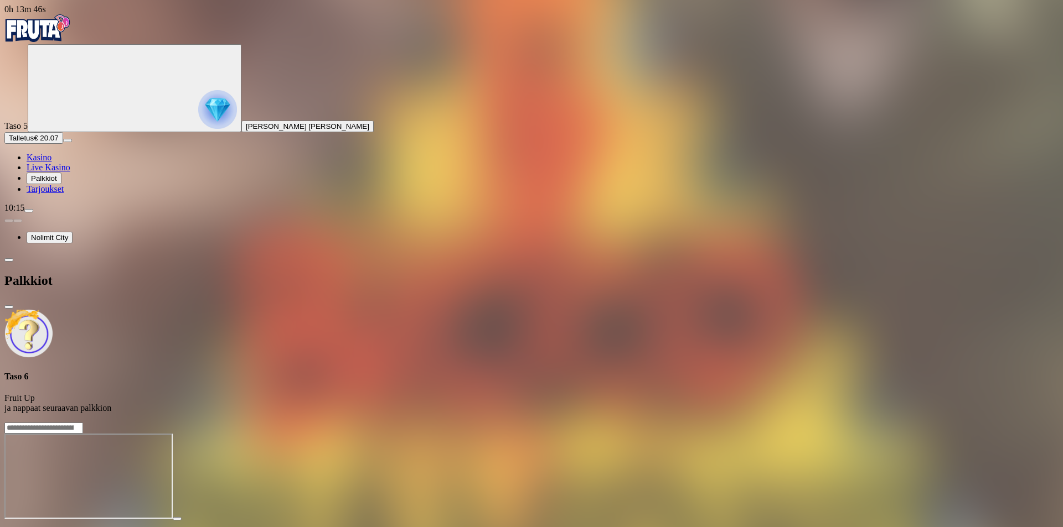
click at [198, 101] on img "Primary" at bounding box center [217, 109] width 39 height 39
click at [198, 125] on img "Primary" at bounding box center [217, 109] width 39 height 39
click at [29, 211] on span "menu icon" at bounding box center [29, 211] width 0 height 0
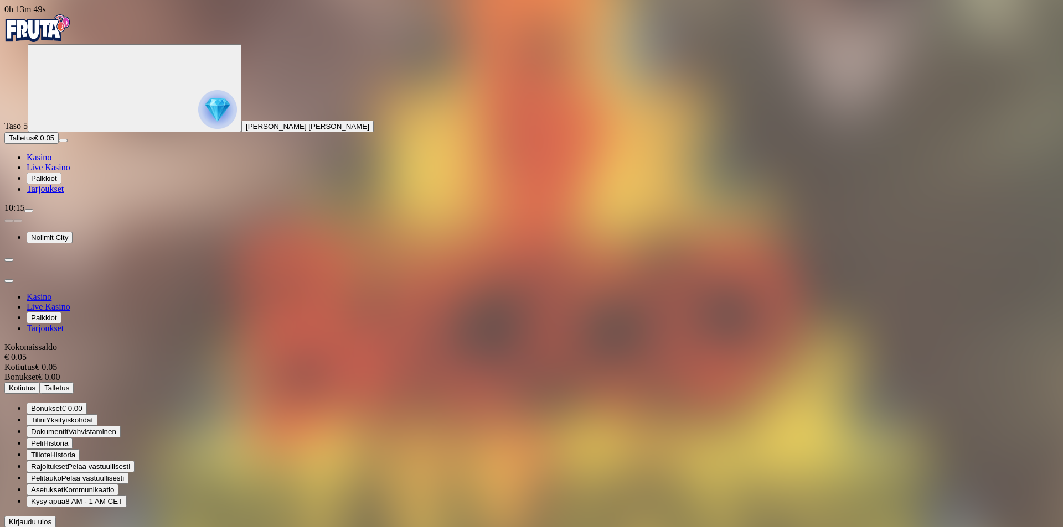
click at [68, 463] on span "Rajoitukset" at bounding box center [49, 467] width 37 height 8
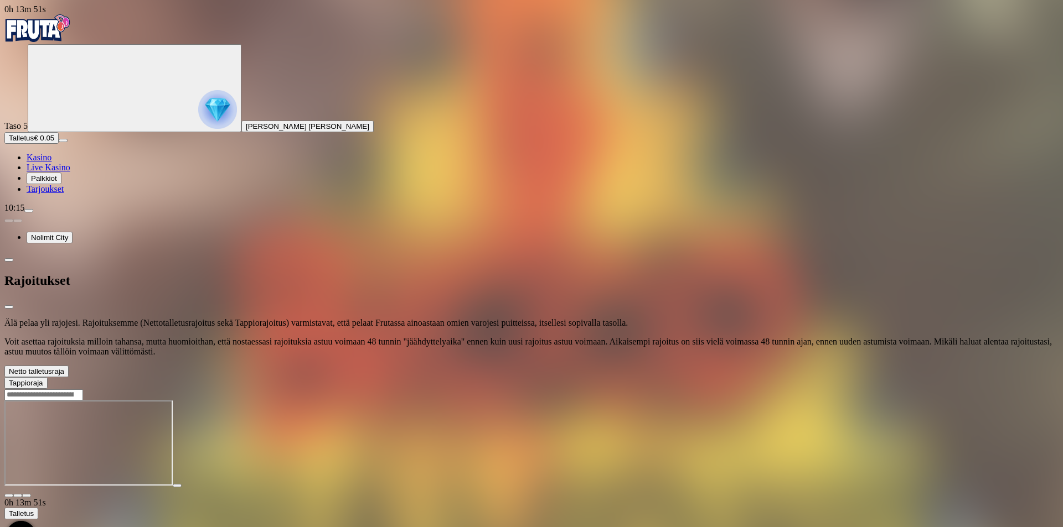
click at [48, 377] on button "Tappioraja" at bounding box center [25, 383] width 43 height 12
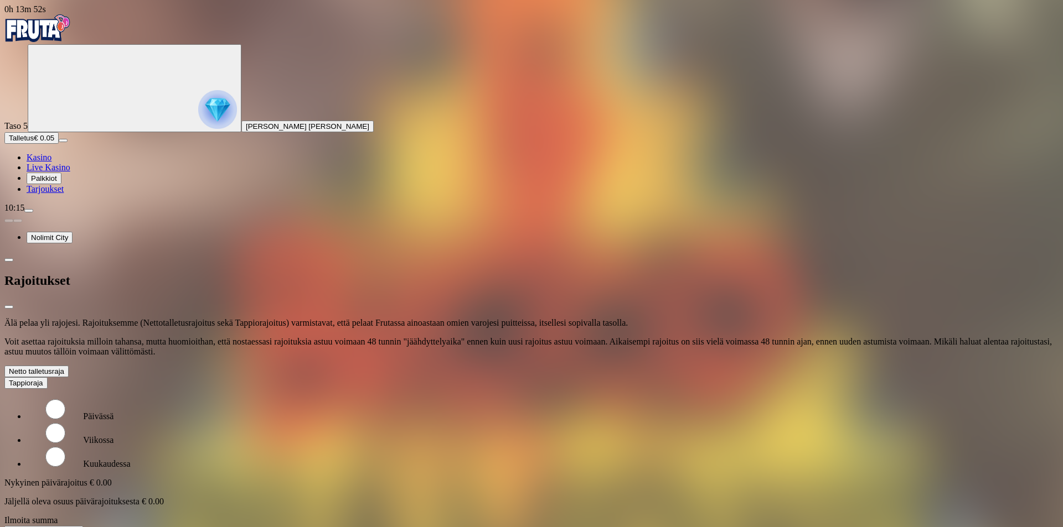
click at [48, 377] on button "Tappioraja" at bounding box center [25, 383] width 43 height 12
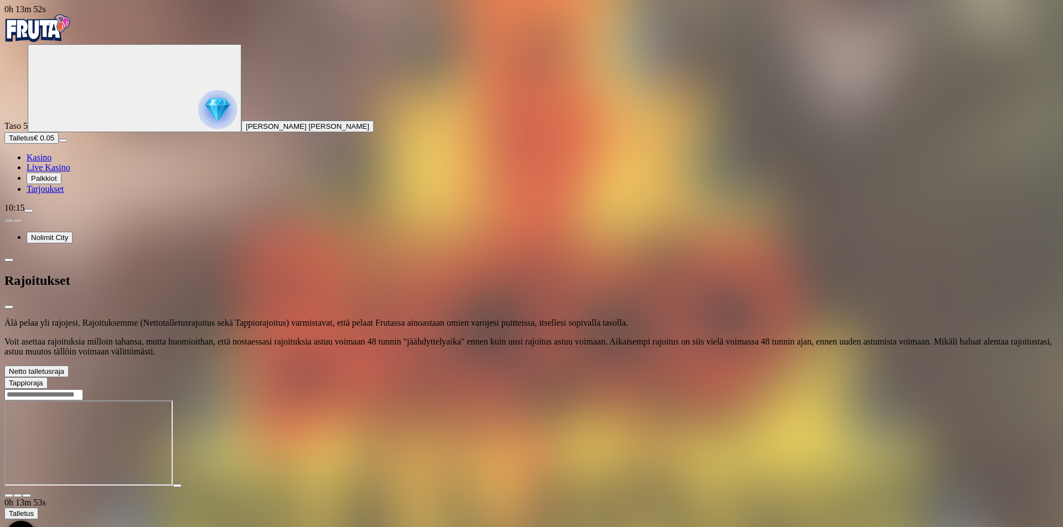
click at [69, 366] on button "Netto talletusraja" at bounding box center [36, 372] width 64 height 12
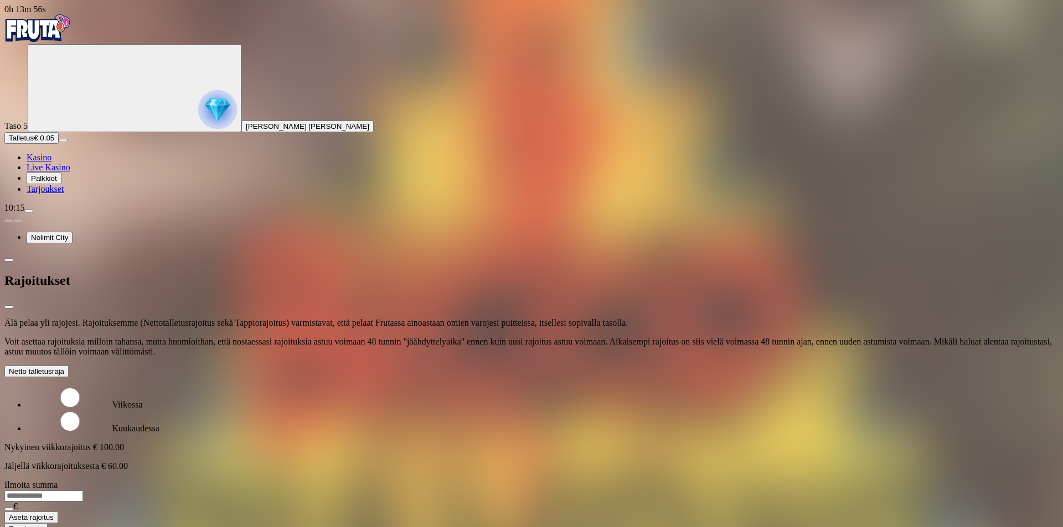
click at [159, 424] on label "Kuukaudessa" at bounding box center [135, 428] width 47 height 9
click at [83, 491] on input "number" at bounding box center [43, 496] width 79 height 11
type input "***"
click at [58, 512] on button "Aseta rajoitus" at bounding box center [31, 518] width 54 height 12
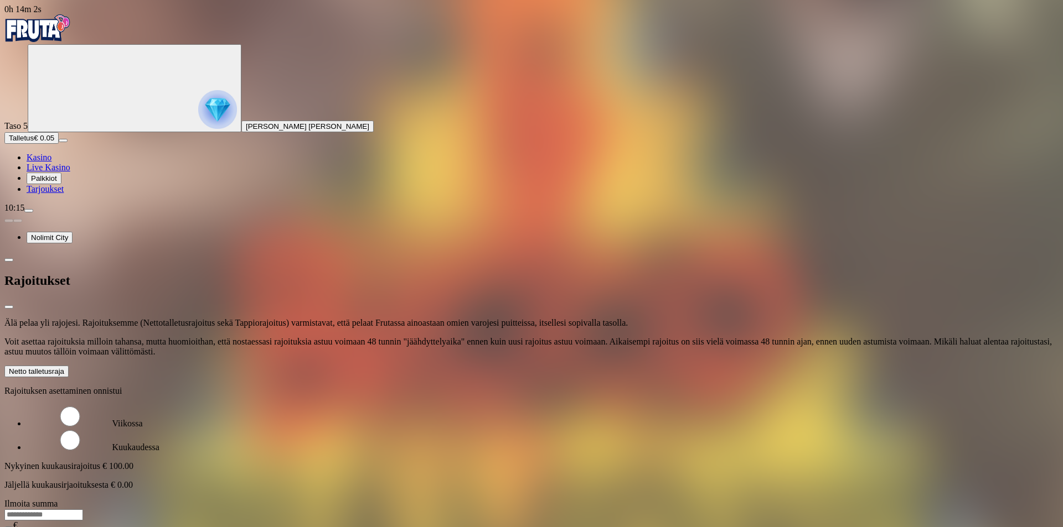
click at [143, 419] on label "Viikossa" at bounding box center [127, 423] width 30 height 9
click at [59, 144] on button "Talletus € 0.05" at bounding box center [31, 138] width 54 height 12
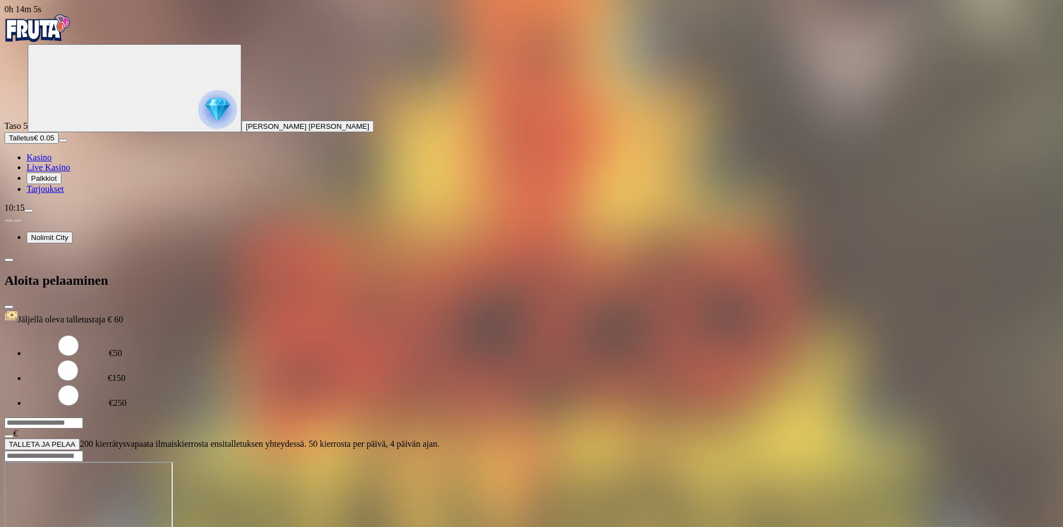
click at [83, 418] on input "***" at bounding box center [43, 423] width 79 height 11
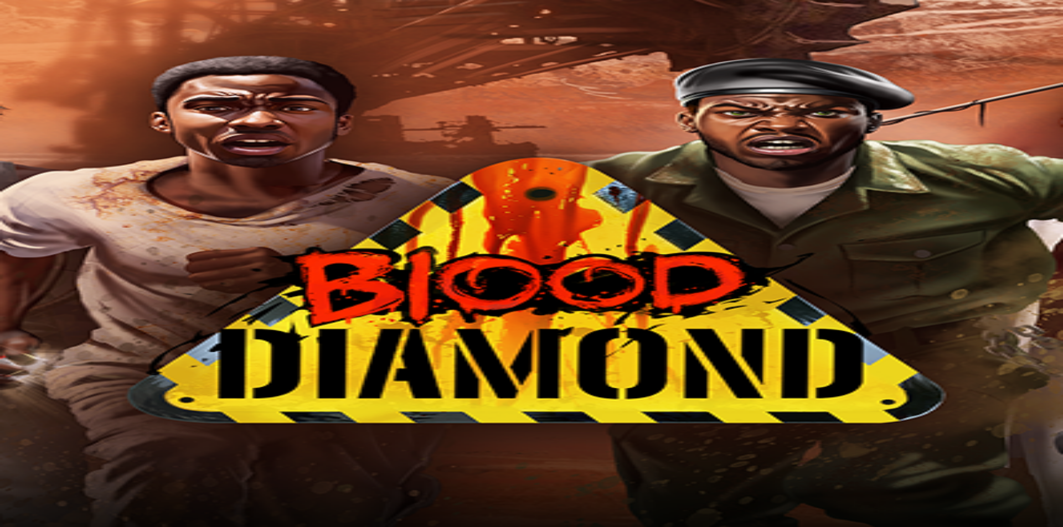
click at [83, 418] on input "***" at bounding box center [43, 423] width 79 height 11
drag, startPoint x: 171, startPoint y: 123, endPoint x: 134, endPoint y: 122, distance: 36.5
click at [83, 418] on input "***" at bounding box center [43, 423] width 79 height 11
type input "**"
click at [80, 439] on button "TALLETA JA PELAA" at bounding box center [41, 445] width 75 height 12
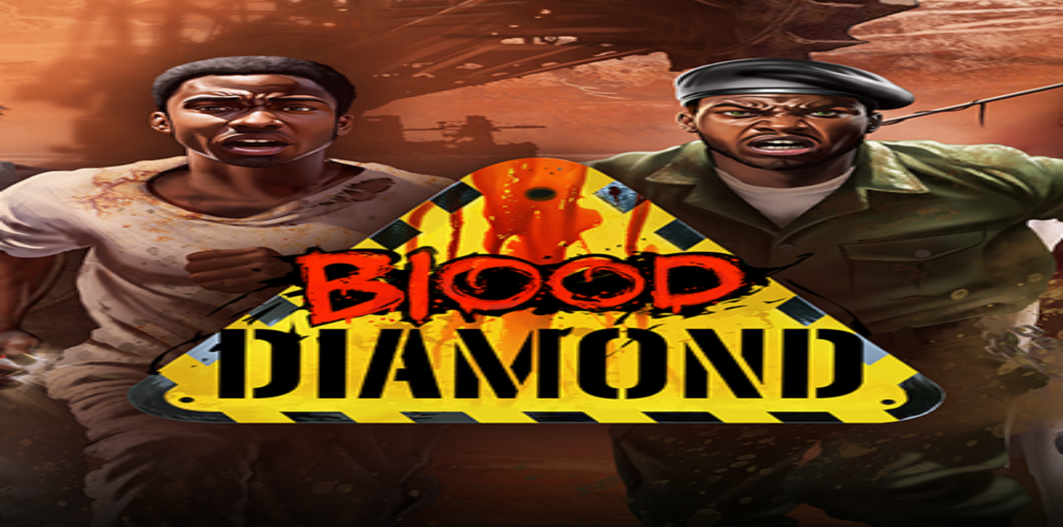
click at [29, 211] on span "menu icon" at bounding box center [29, 211] width 0 height 0
click at [68, 463] on span "Rajoitukset" at bounding box center [49, 467] width 37 height 8
click at [69, 366] on button "Netto talletusraja" at bounding box center [36, 372] width 64 height 12
click at [159, 424] on label "Kuukaudessa" at bounding box center [135, 428] width 47 height 9
click at [143, 400] on label "Viikossa" at bounding box center [127, 404] width 30 height 9
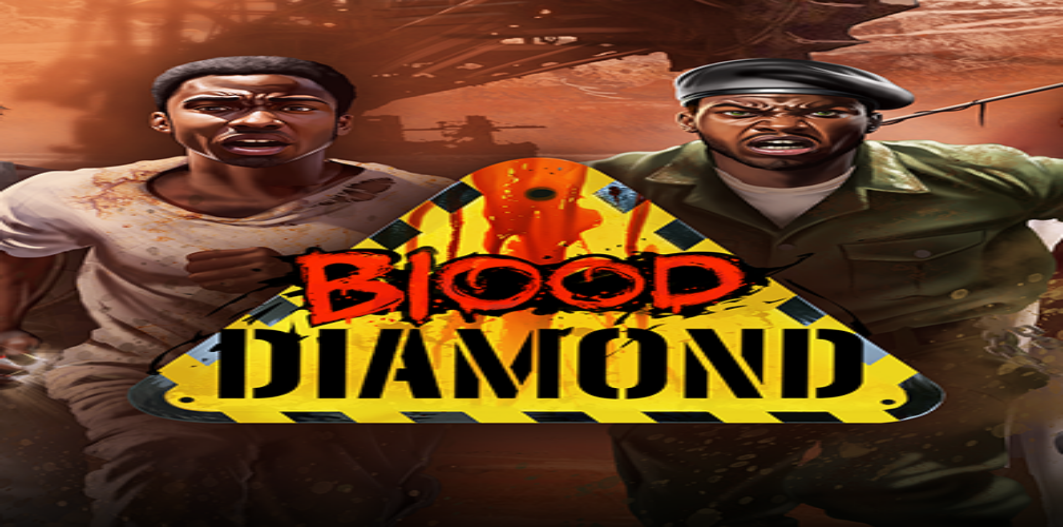
click at [159, 424] on label "Kuukaudessa" at bounding box center [135, 428] width 47 height 9
